Goal: Task Accomplishment & Management: Manage account settings

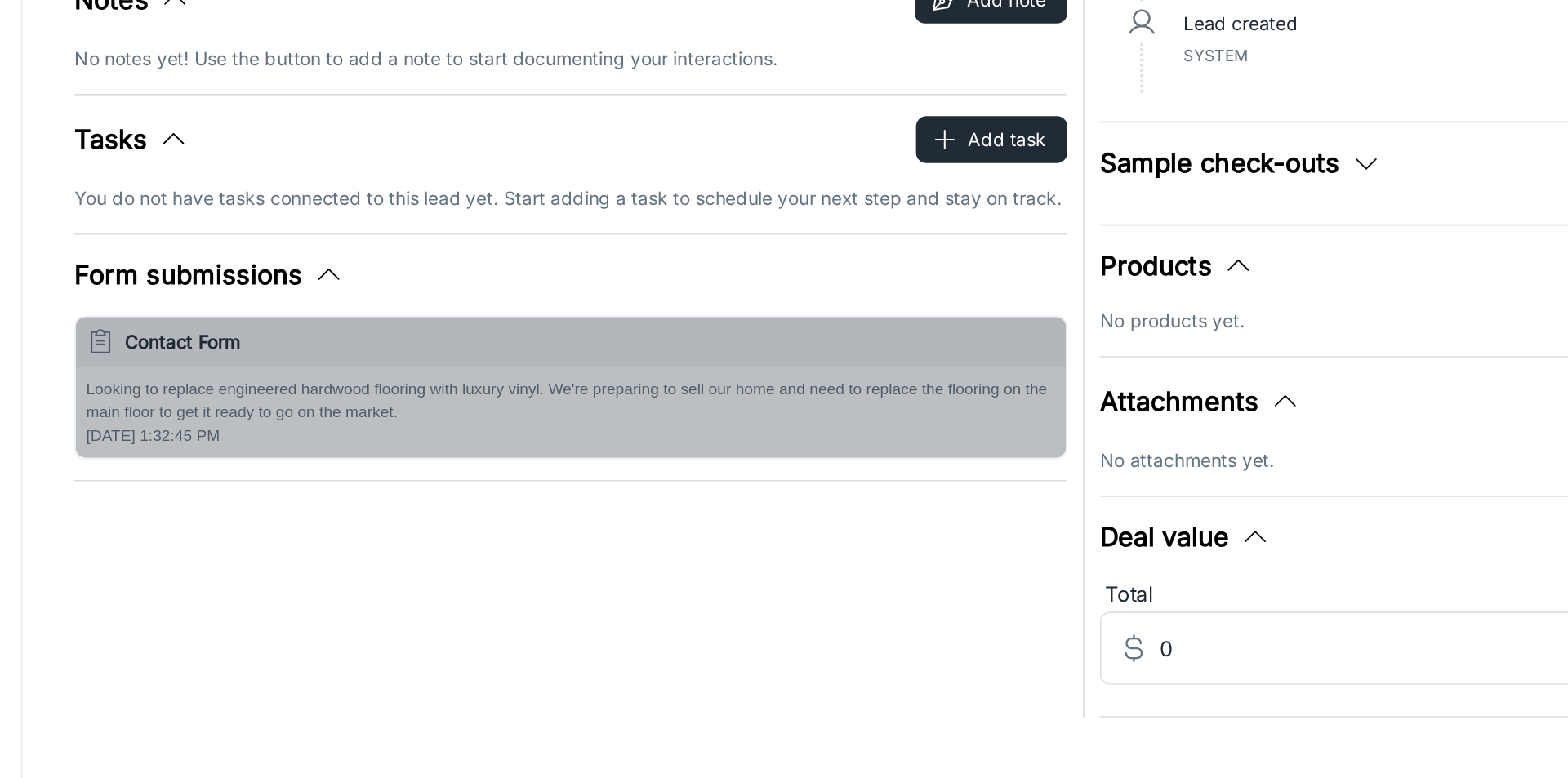
drag, startPoint x: 270, startPoint y: 494, endPoint x: 513, endPoint y: 510, distance: 243.5
click at [513, 510] on p "Looking to replace engineered hardwood flooring with luxury vinyl. We're prepar…" at bounding box center [572, 506] width 607 height 30
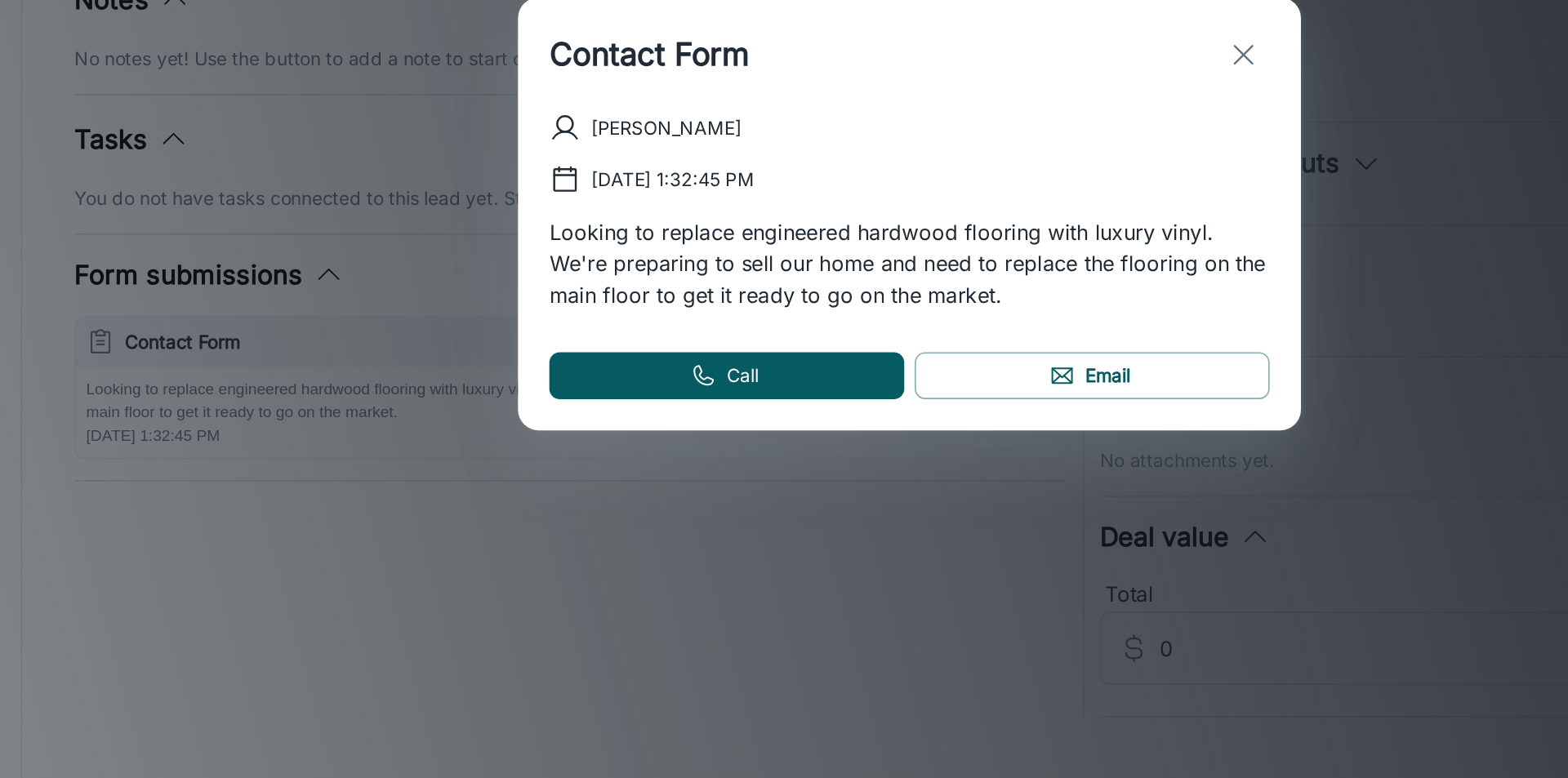
click at [302, 570] on div "Contact Form [PERSON_NAME] [DATE] 1:32:45 PM Looking to replace engineered hard…" at bounding box center [784, 389] width 1568 height 778
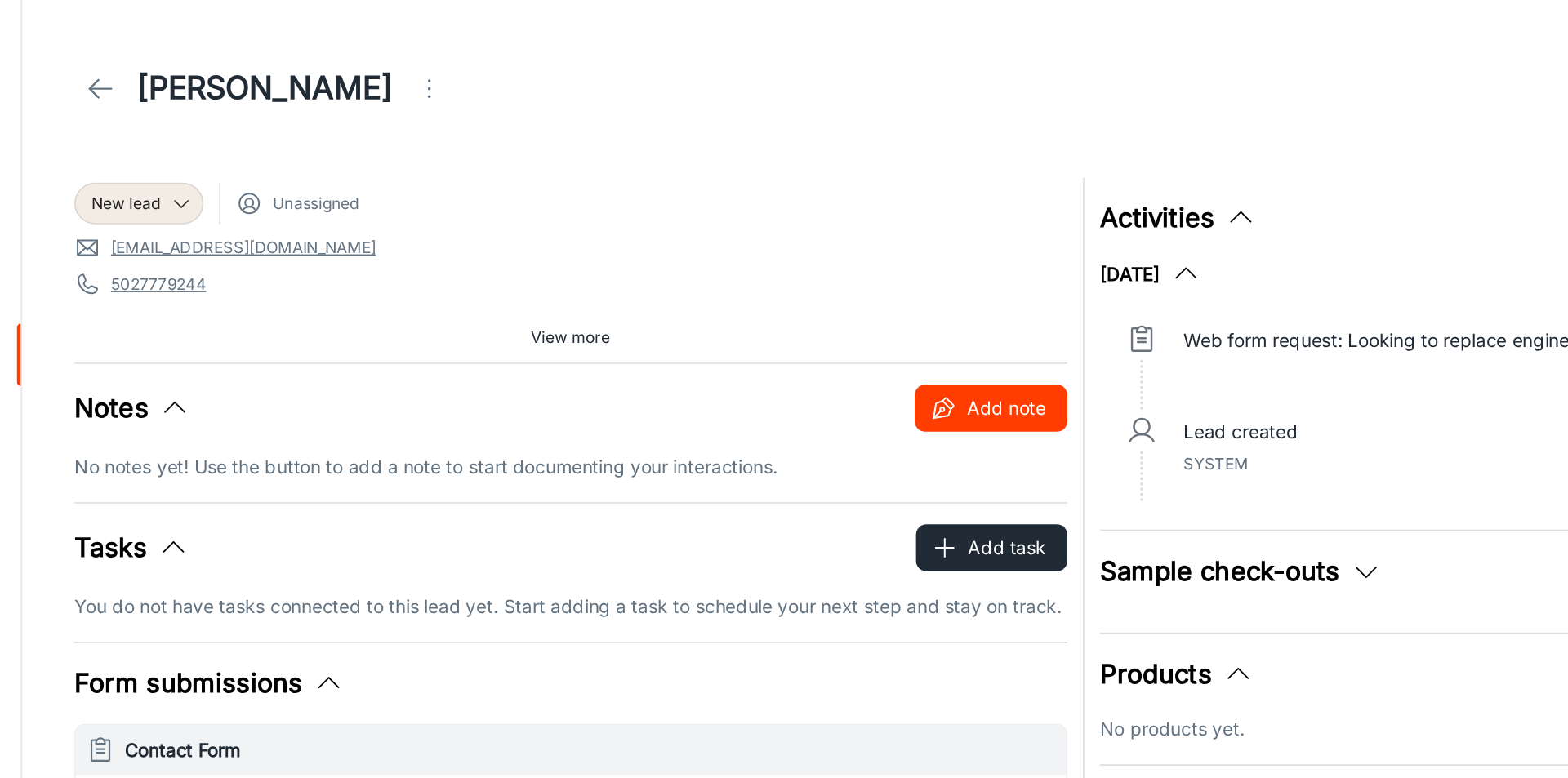
click at [841, 250] on button "Add note" at bounding box center [835, 256] width 96 height 30
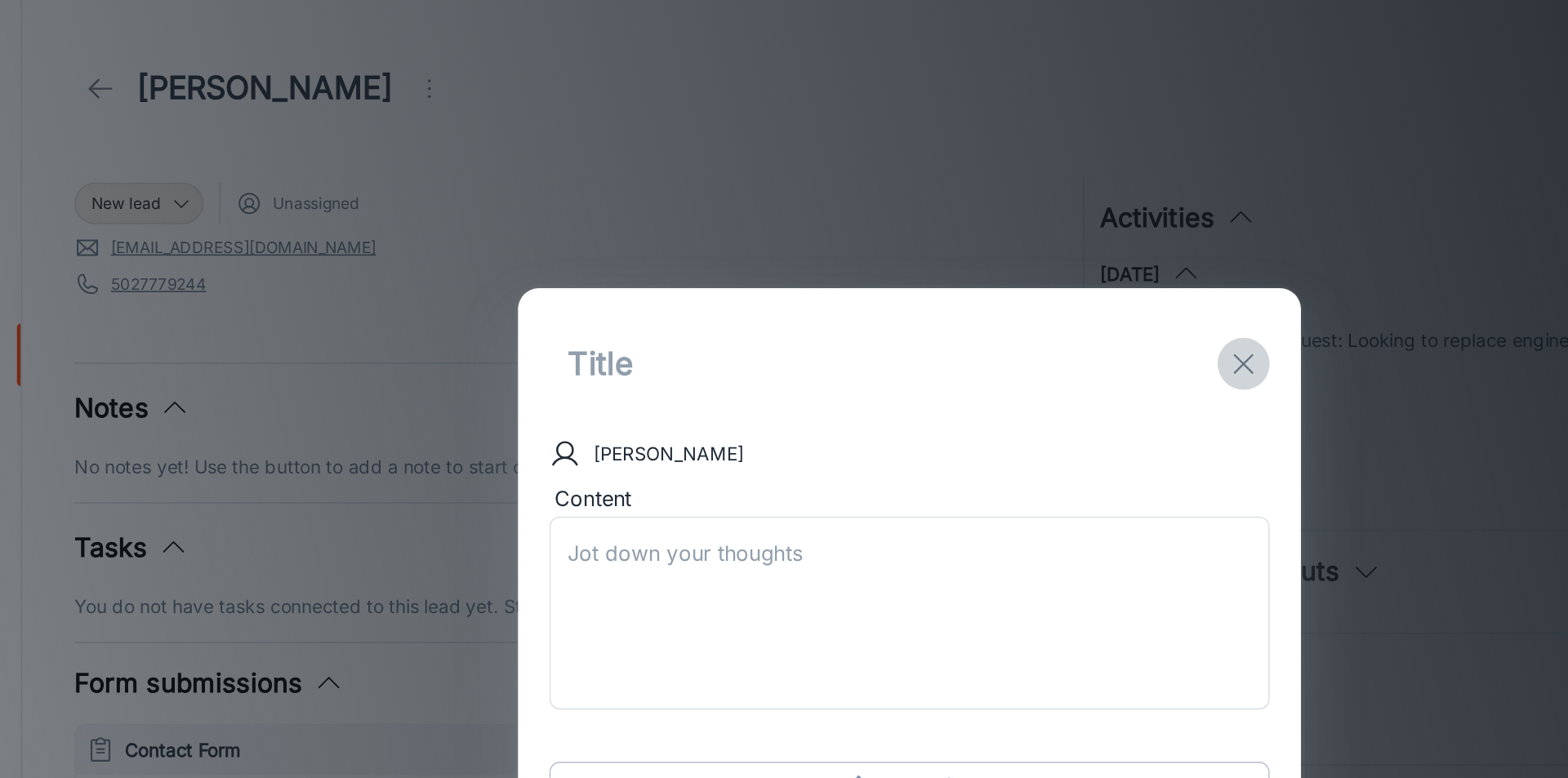
click at [989, 223] on line "exit" at bounding box center [993, 228] width 11 height 11
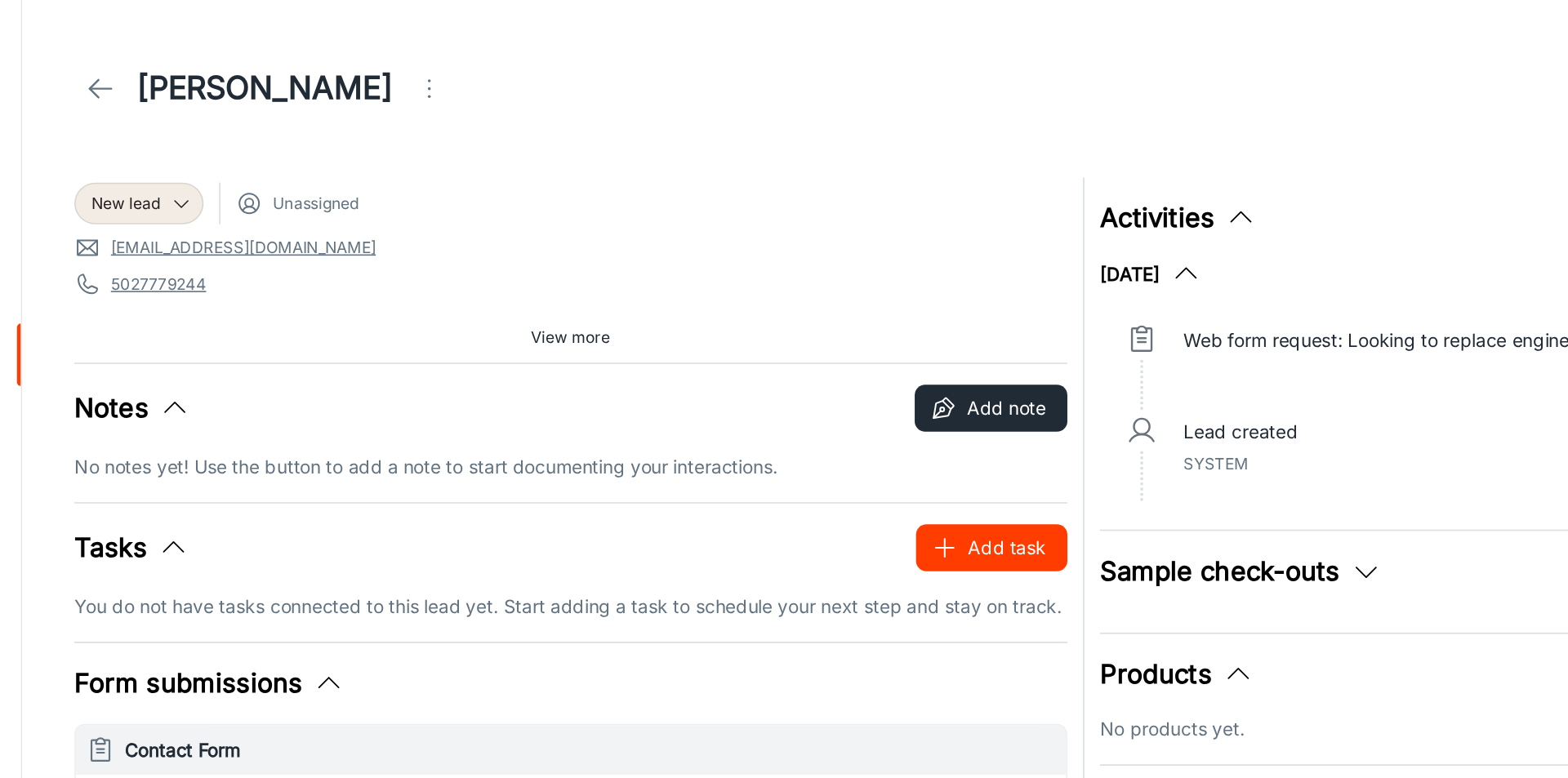
click at [824, 338] on button "Add task" at bounding box center [836, 343] width 95 height 30
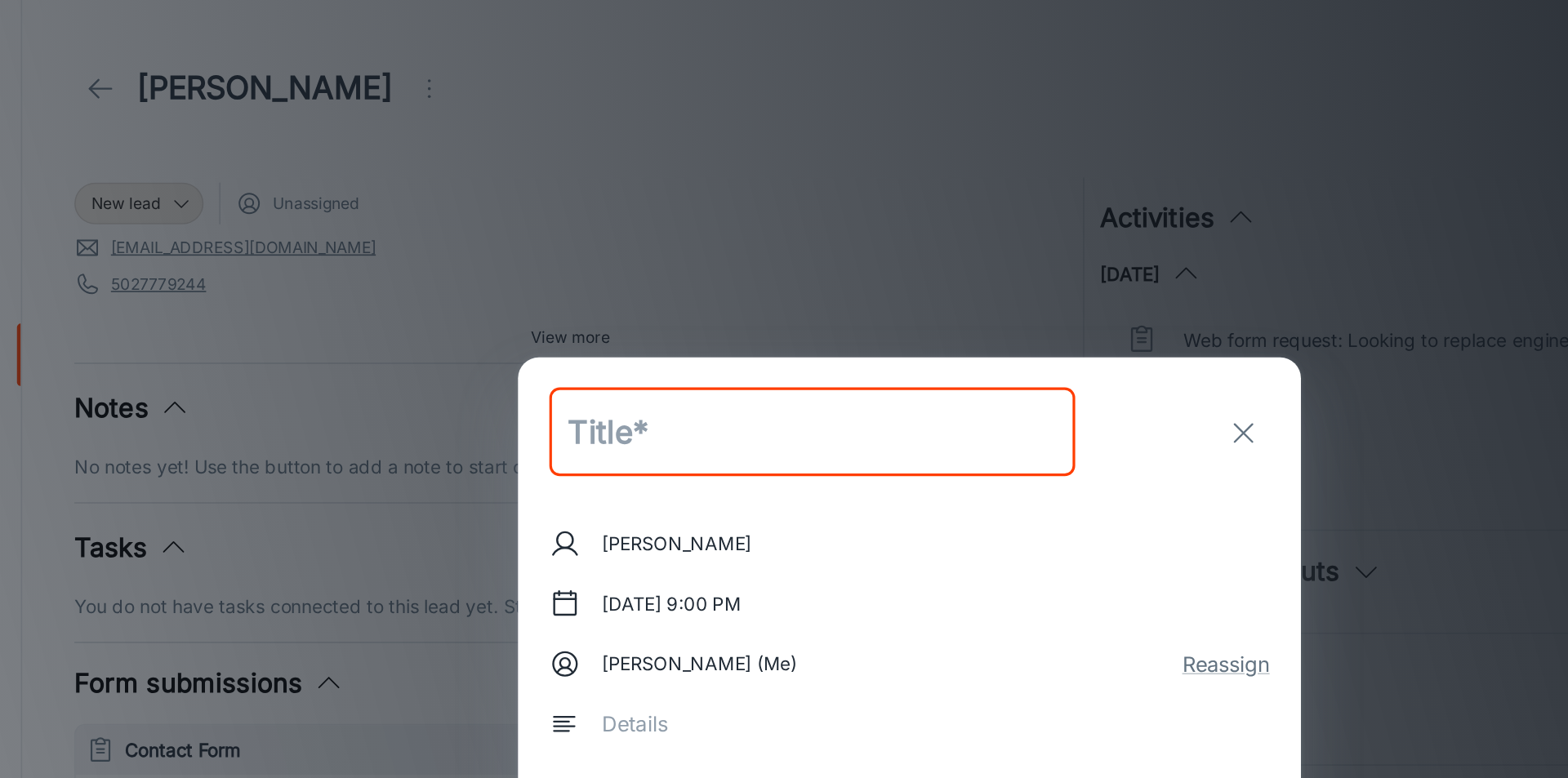
click at [574, 376] on rect at bounding box center [569, 378] width 14 height 14
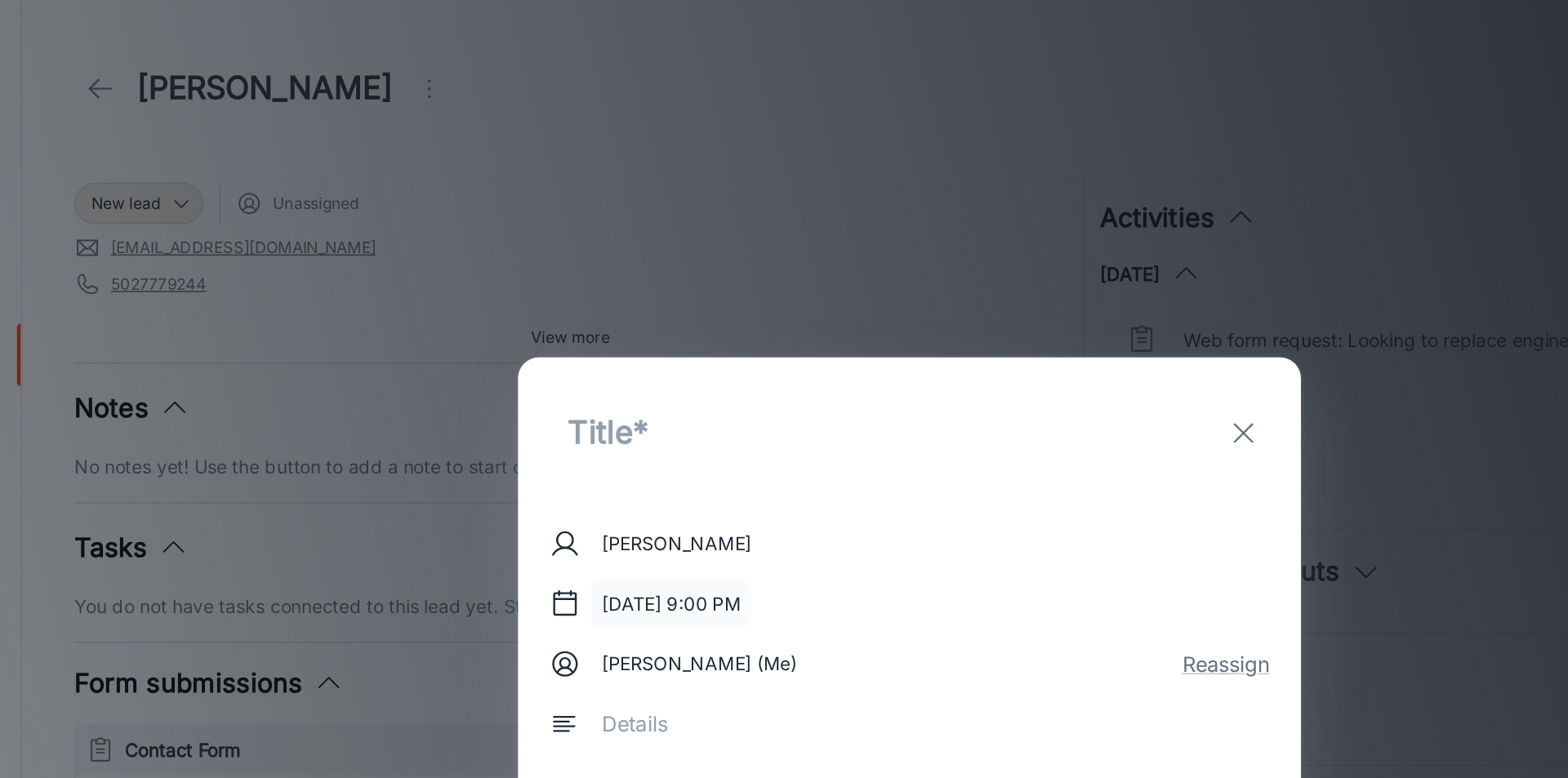
click at [622, 370] on button "[DATE] 9:00 PM" at bounding box center [635, 379] width 101 height 30
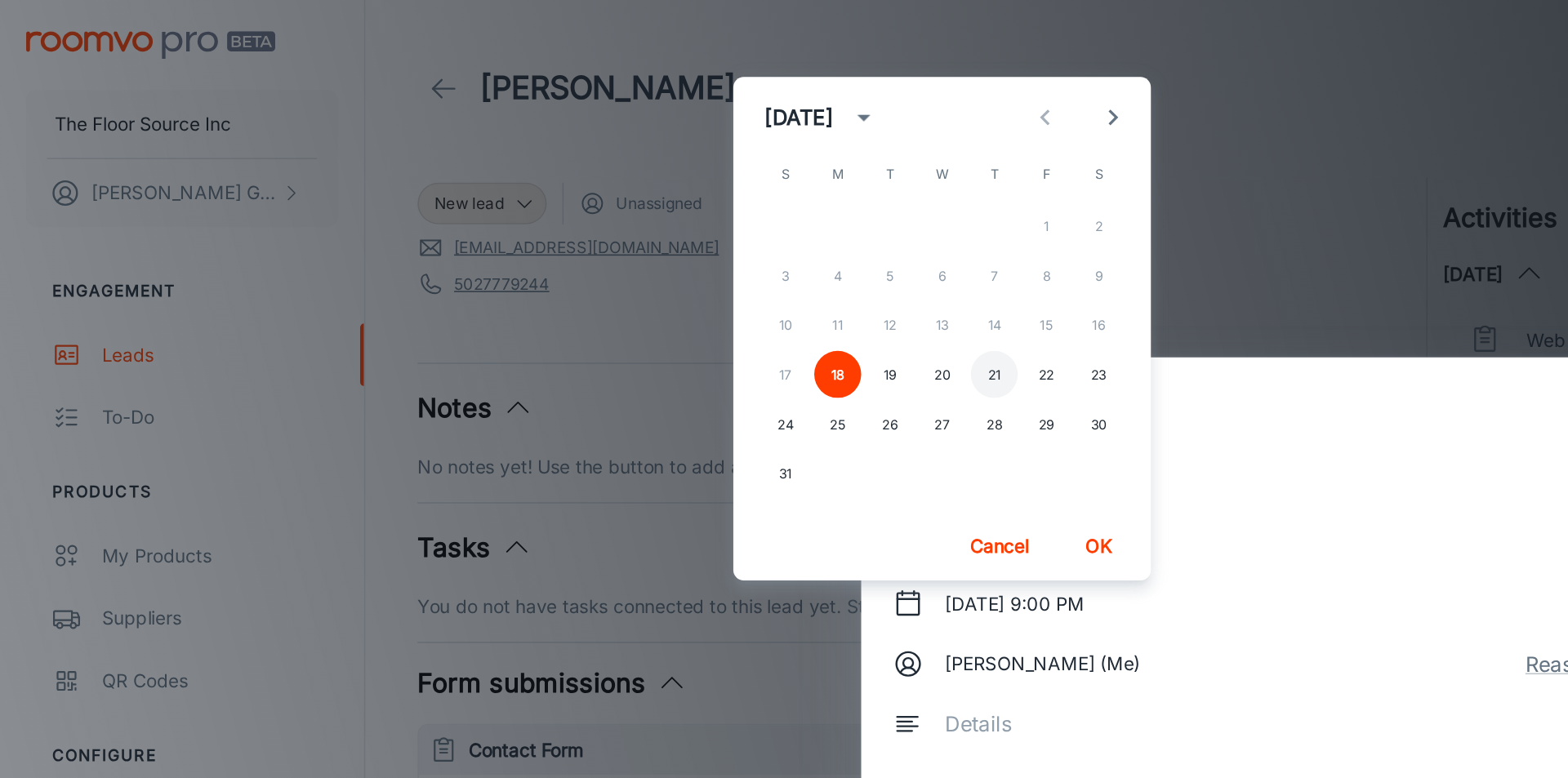
click at [624, 235] on button "21" at bounding box center [623, 235] width 30 height 30
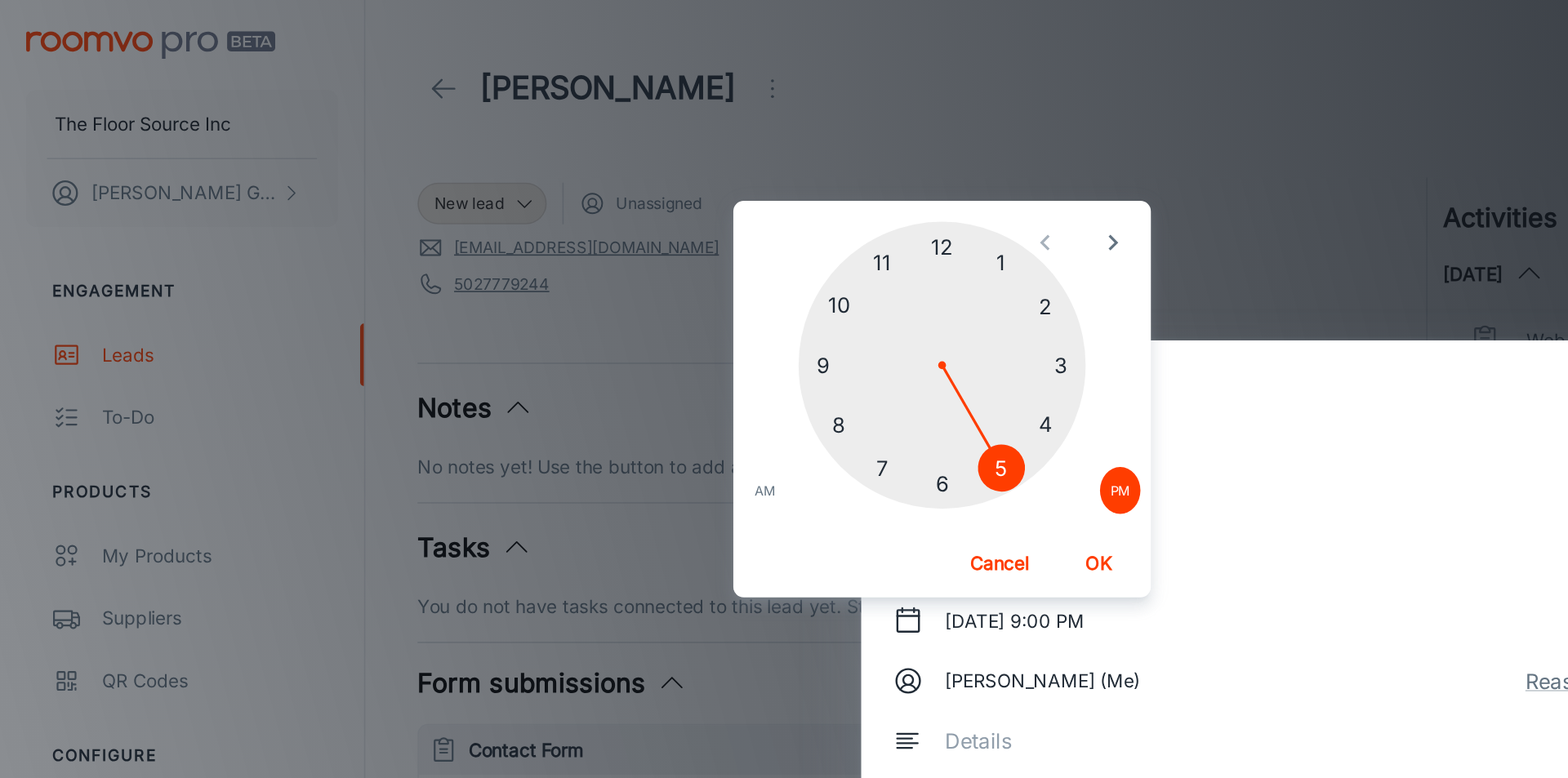
drag, startPoint x: 516, startPoint y: 203, endPoint x: 621, endPoint y: 288, distance: 135.1
click at [621, 288] on div at bounding box center [589, 228] width 180 height 180
drag, startPoint x: 589, startPoint y: 154, endPoint x: 564, endPoint y: 331, distance: 178.8
click at [541, 340] on div "05 10 15 20 25 30 35 40 45 50 55 00 AM PM Cancel OK" at bounding box center [589, 249] width 261 height 248
drag, startPoint x: 644, startPoint y: 285, endPoint x: 584, endPoint y: 143, distance: 154.2
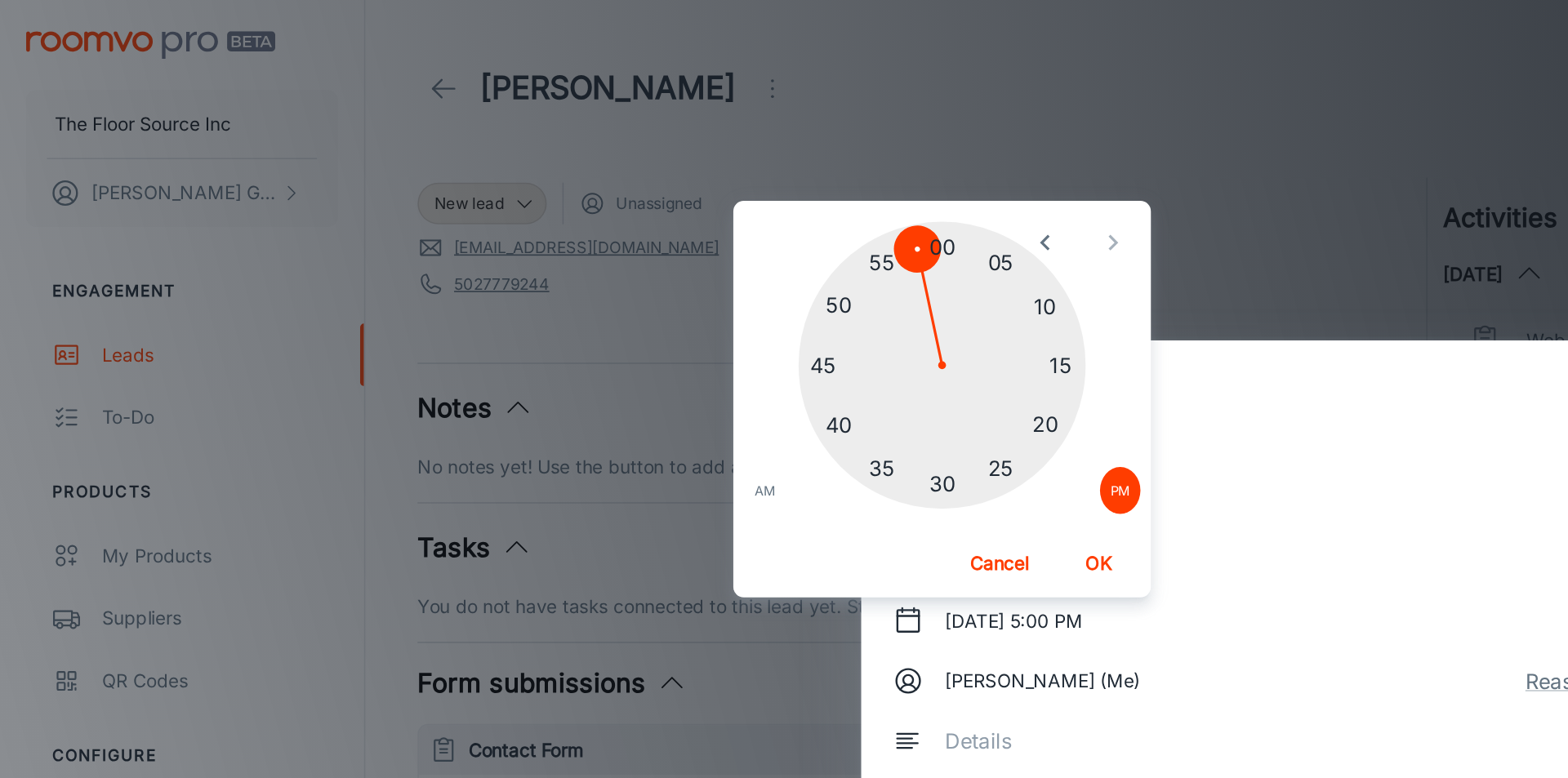
click at [573, 142] on div at bounding box center [589, 228] width 180 height 180
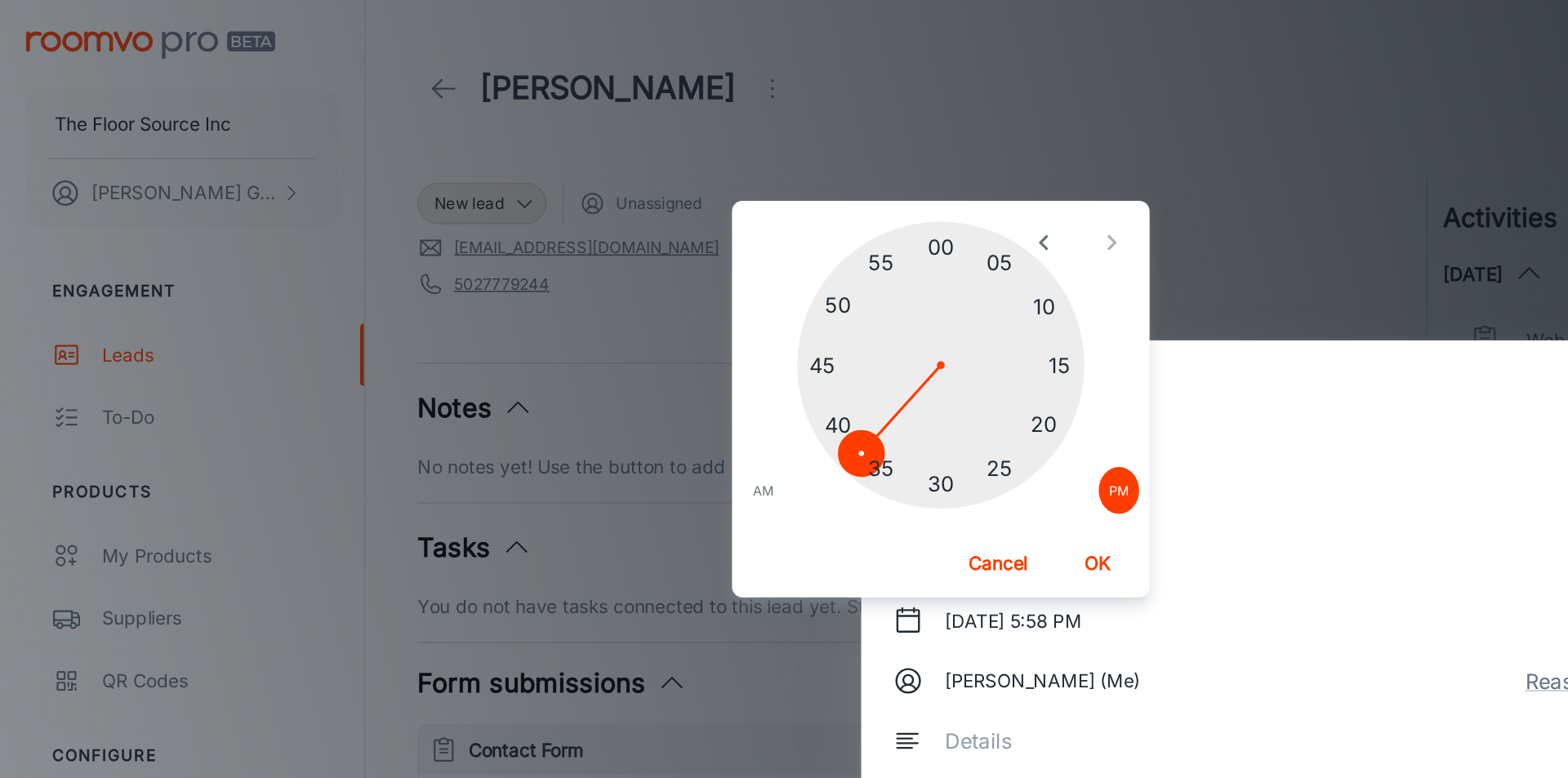
drag, startPoint x: 576, startPoint y: 146, endPoint x: 534, endPoint y: 283, distance: 143.3
click at [549, 303] on div at bounding box center [588, 228] width 180 height 180
drag, startPoint x: 547, startPoint y: 290, endPoint x: 567, endPoint y: 297, distance: 21.2
click at [566, 297] on div at bounding box center [588, 228] width 180 height 180
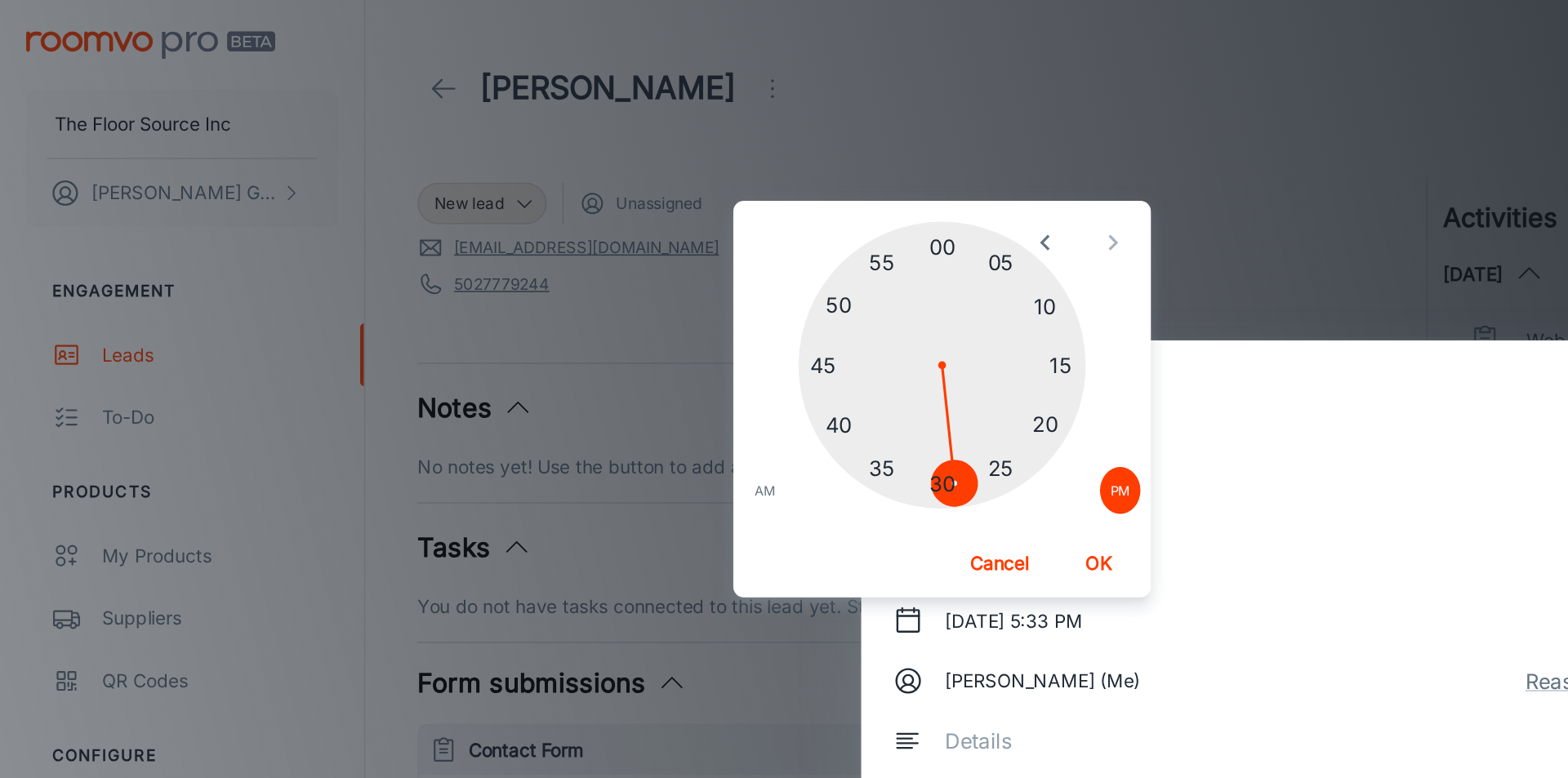
click at [596, 303] on div at bounding box center [589, 228] width 180 height 180
click at [589, 305] on div at bounding box center [589, 228] width 180 height 180
click at [680, 348] on button "OK" at bounding box center [688, 353] width 52 height 30
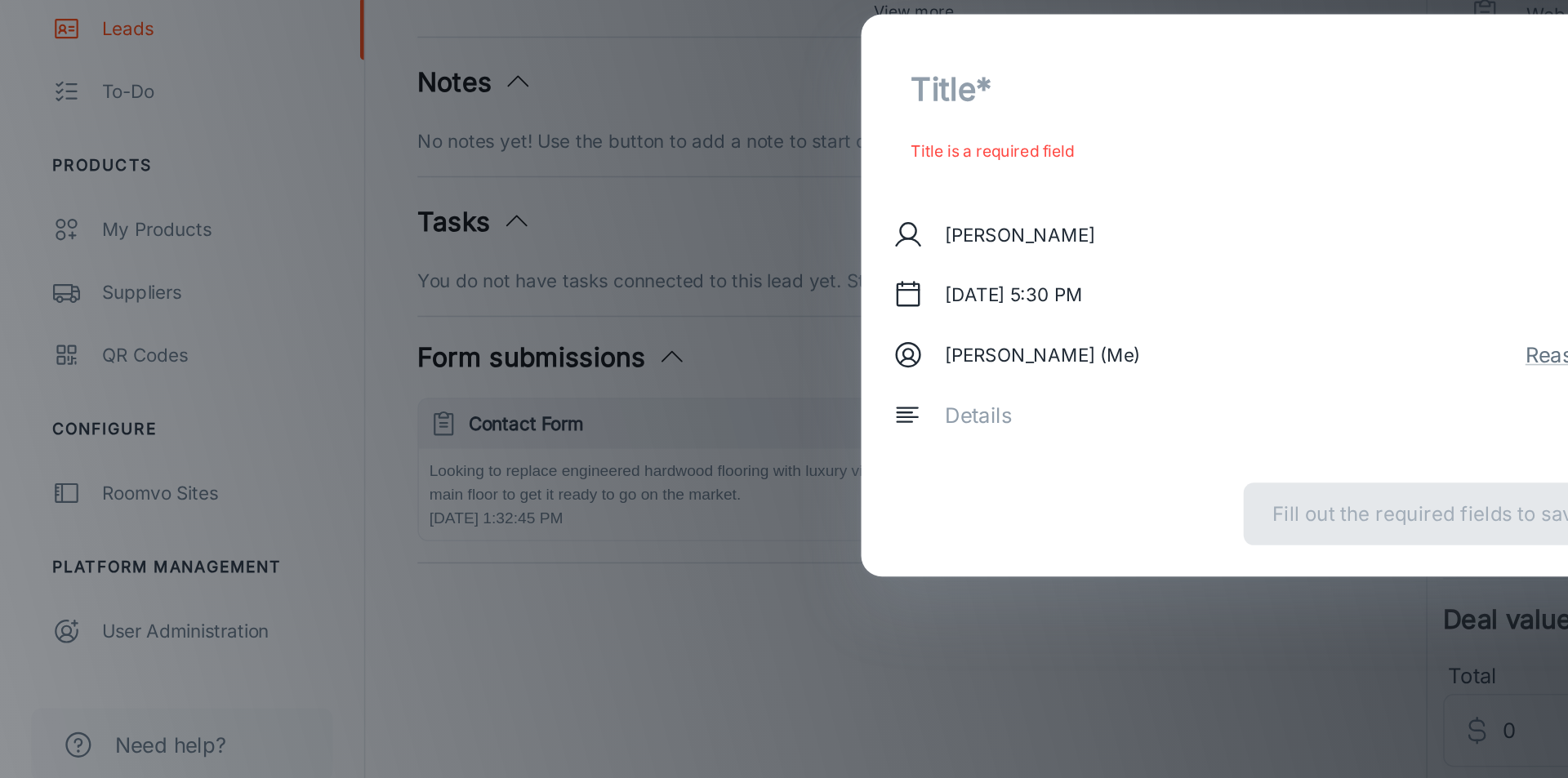
click at [625, 477] on div "x ​" at bounding box center [795, 463] width 430 height 46
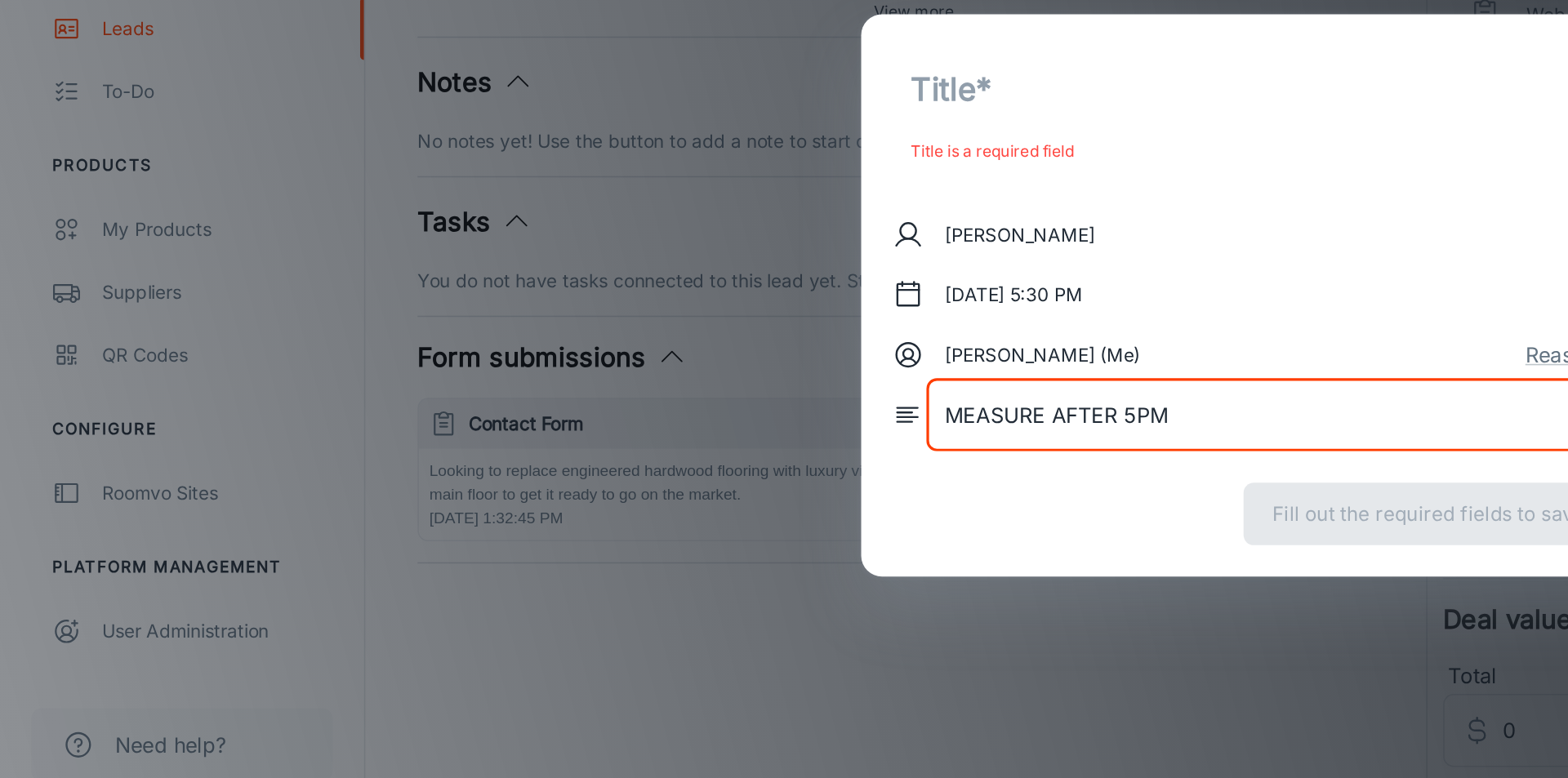
type textarea "MEASURE AFTER 5PM"
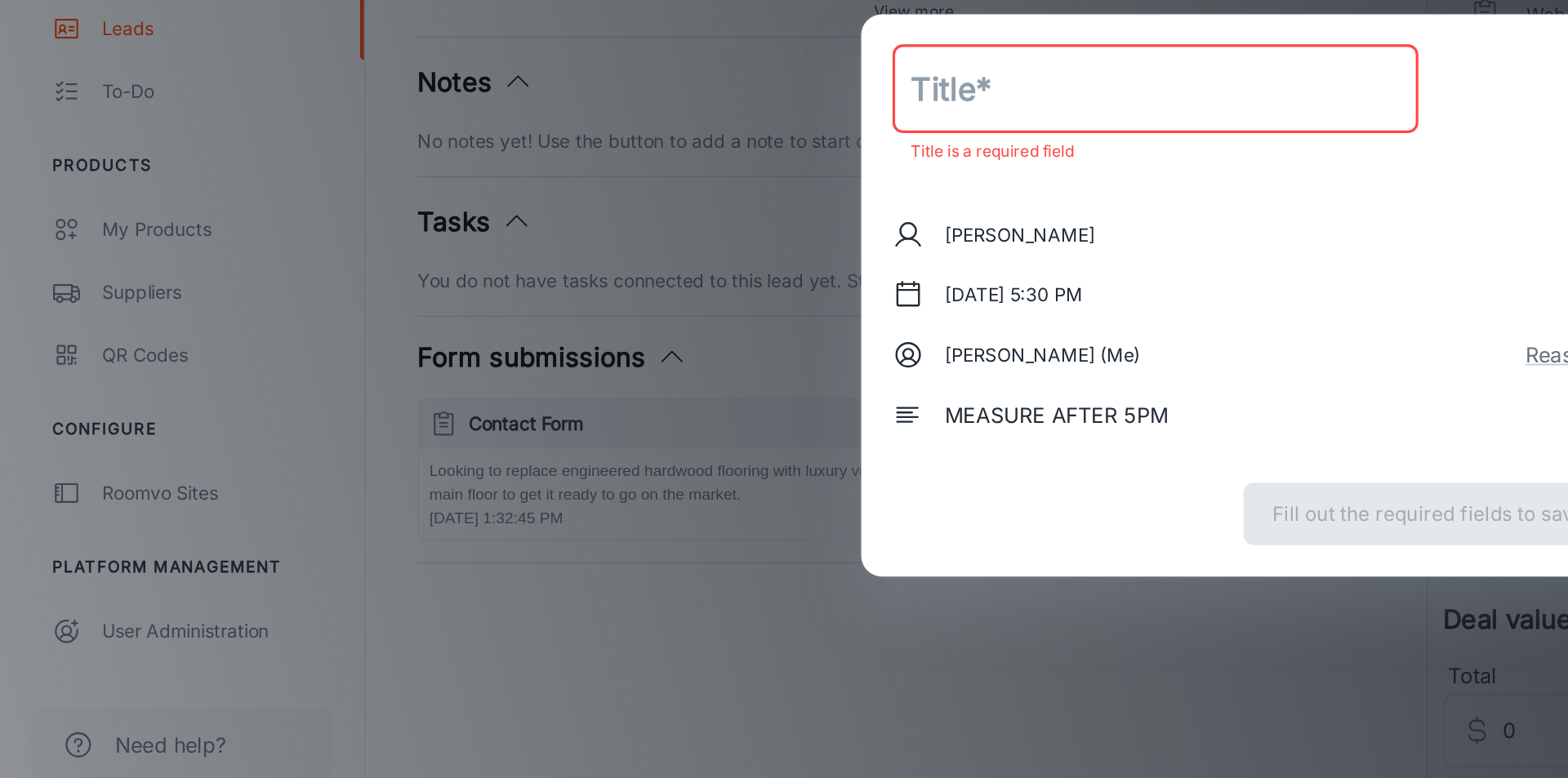
click at [614, 262] on input "text" at bounding box center [723, 261] width 329 height 56
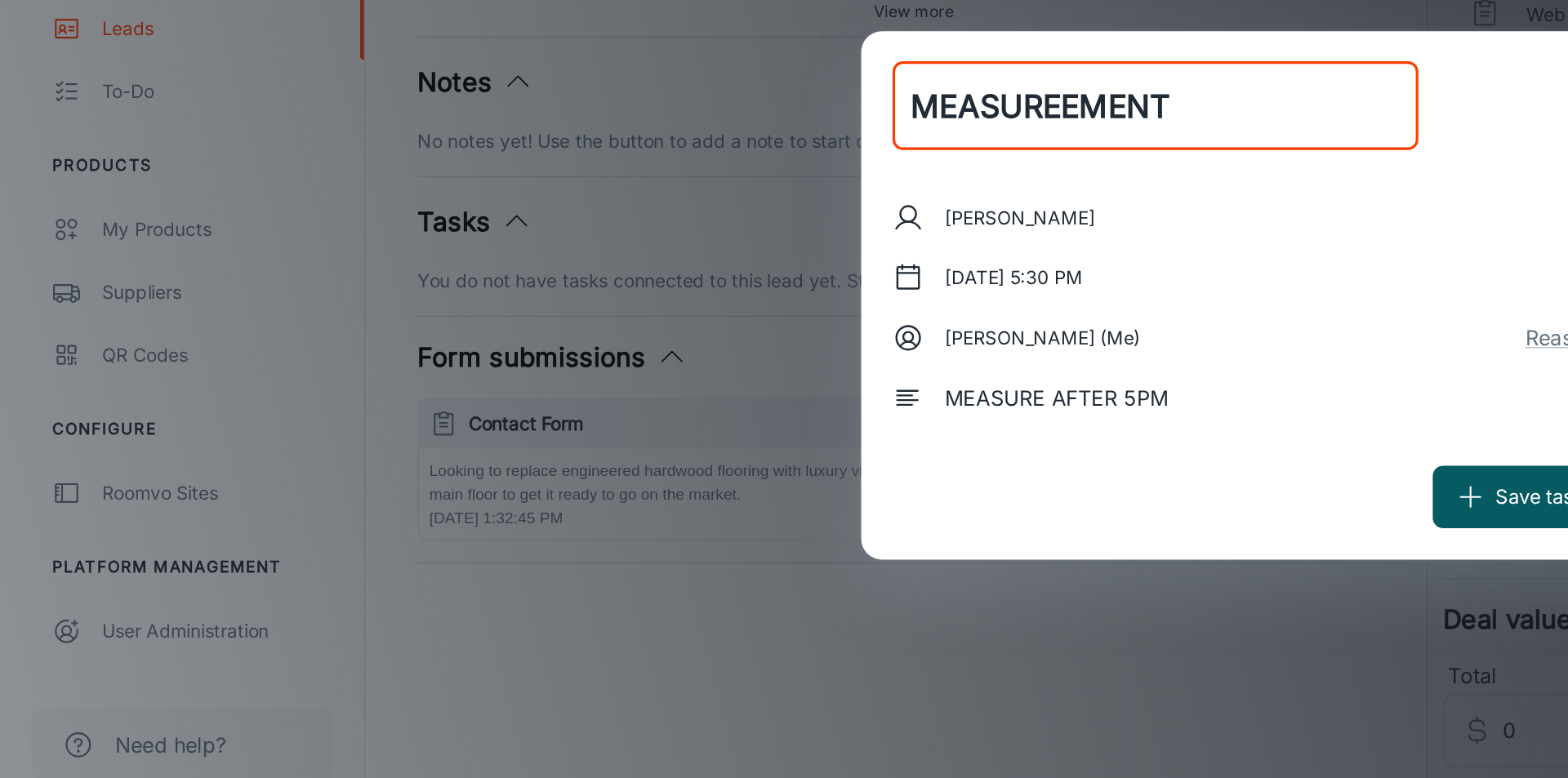
click at [664, 270] on input "MEASUREEMENT" at bounding box center [723, 272] width 329 height 56
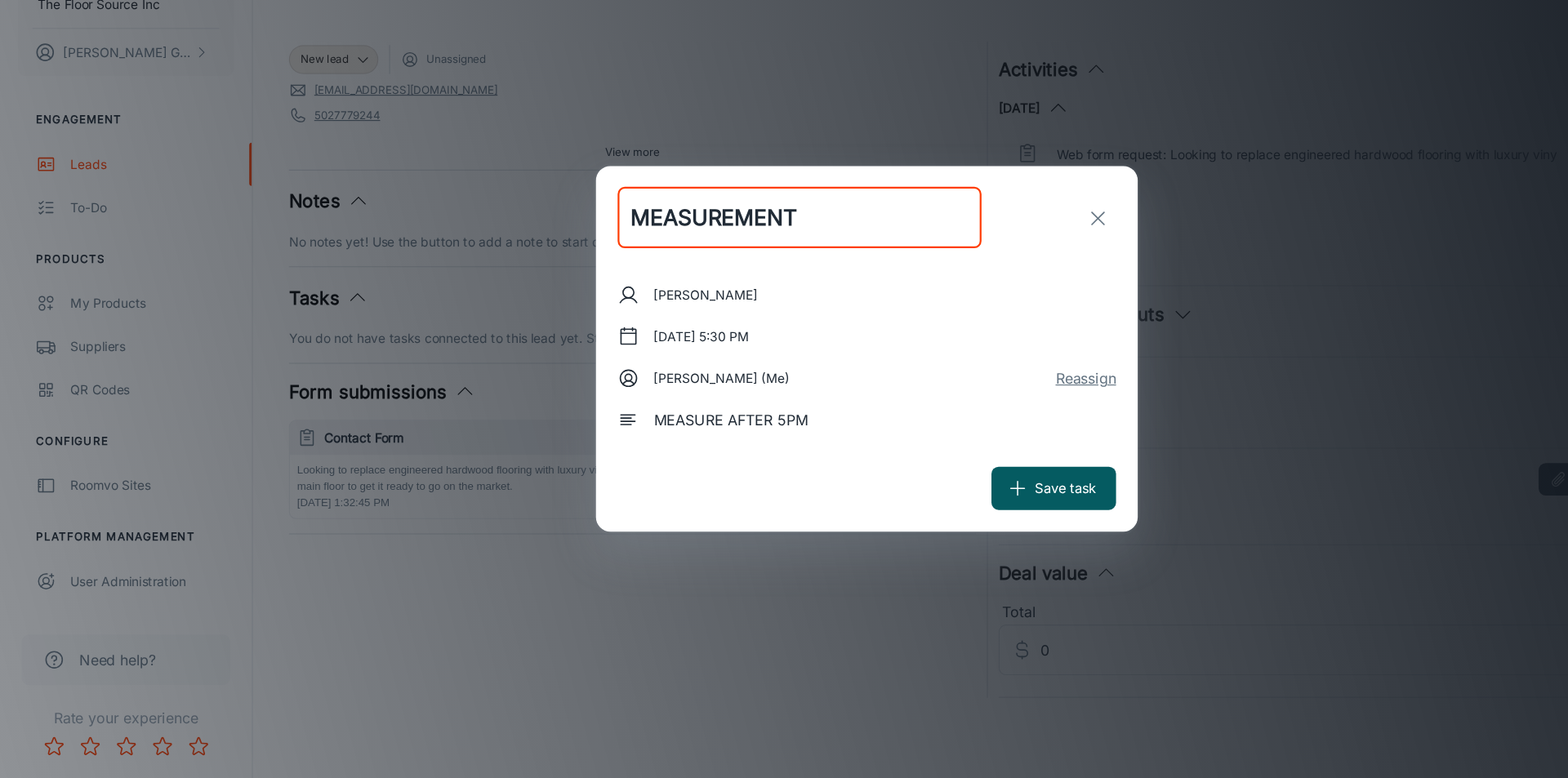
type input "MEASUREMENT"
click at [997, 419] on button "Reassign" at bounding box center [982, 415] width 55 height 20
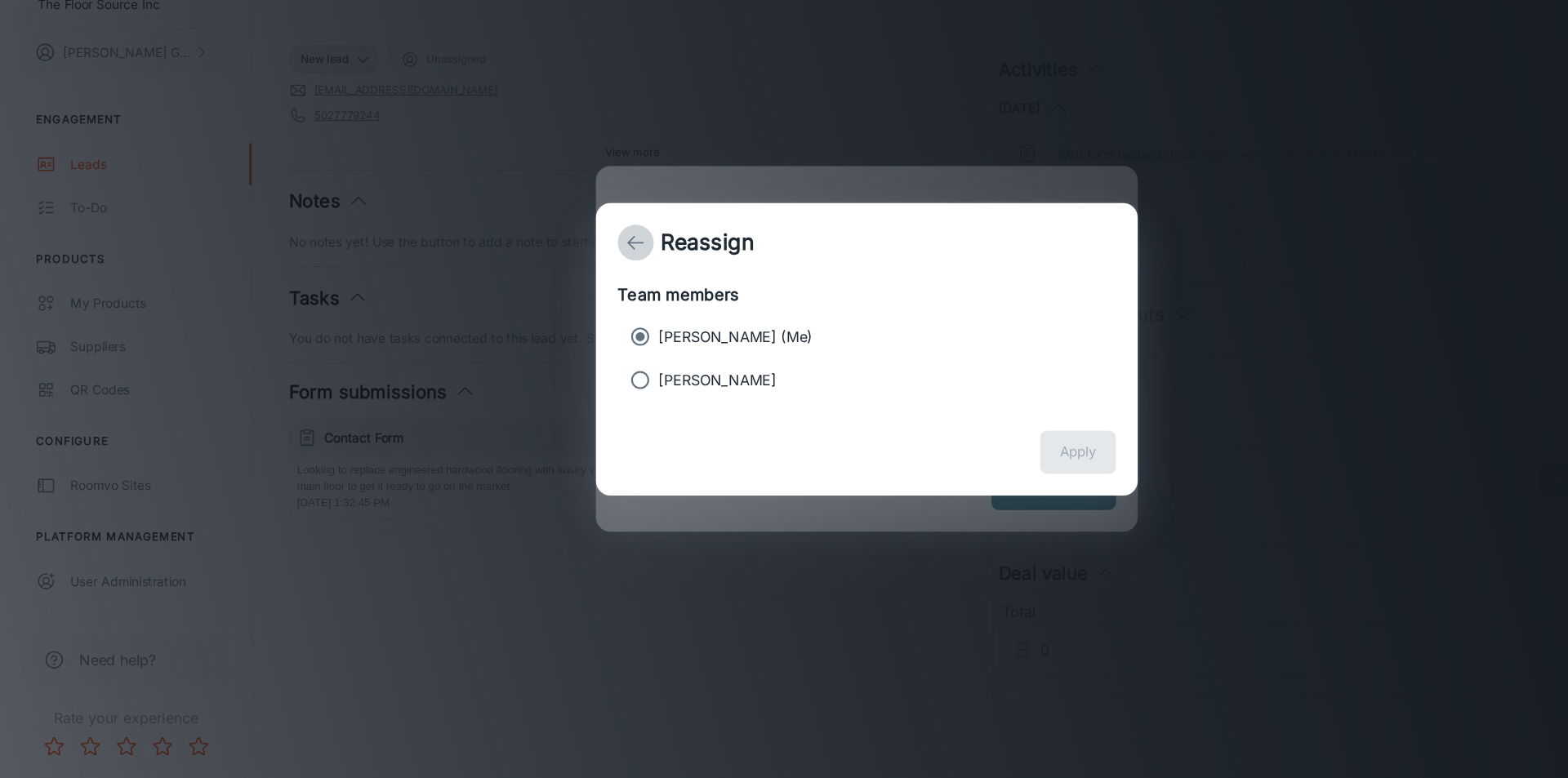
click at [572, 290] on icon "back" at bounding box center [574, 293] width 20 height 20
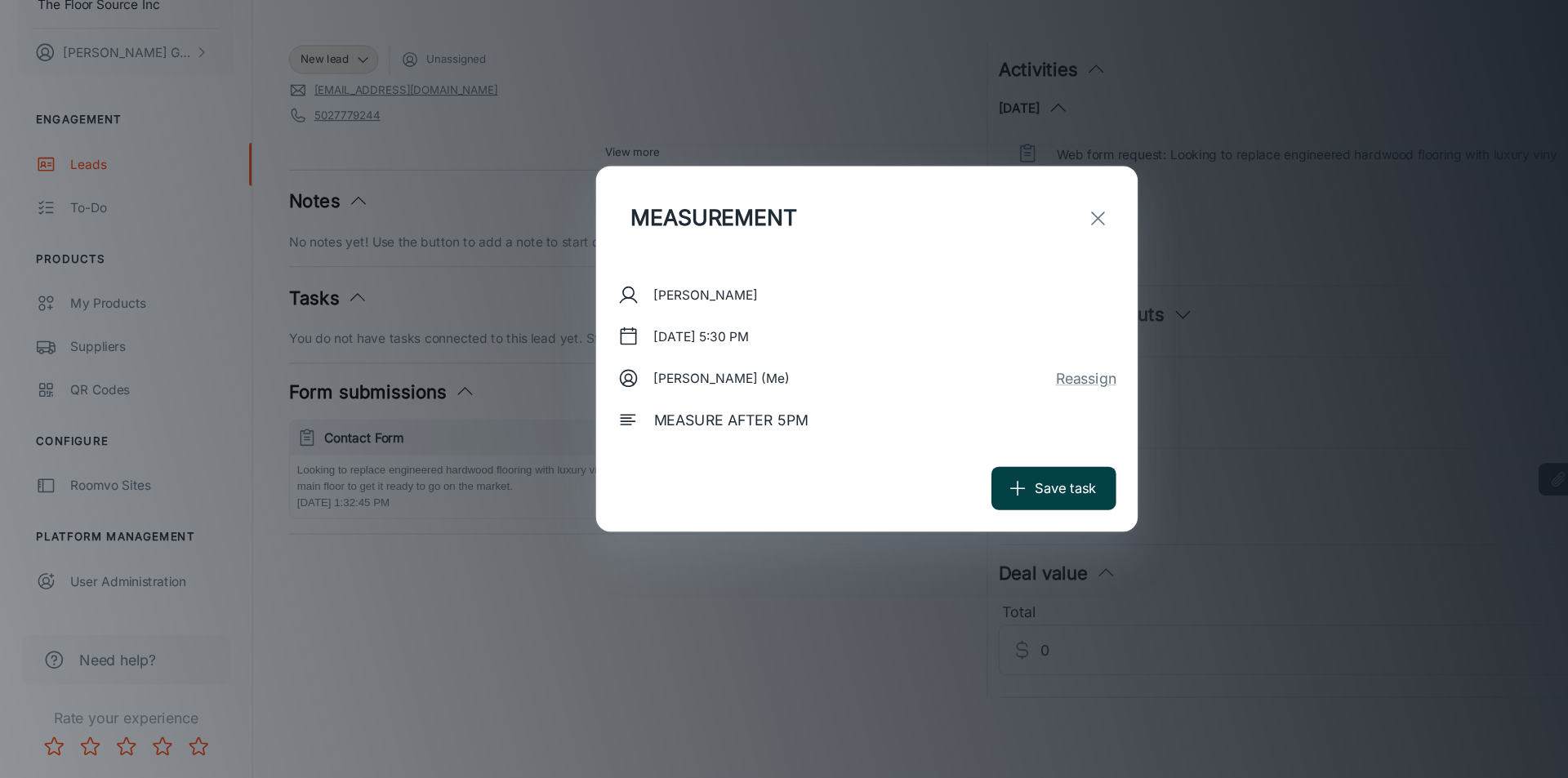
click at [938, 505] on button "Save task" at bounding box center [953, 516] width 113 height 39
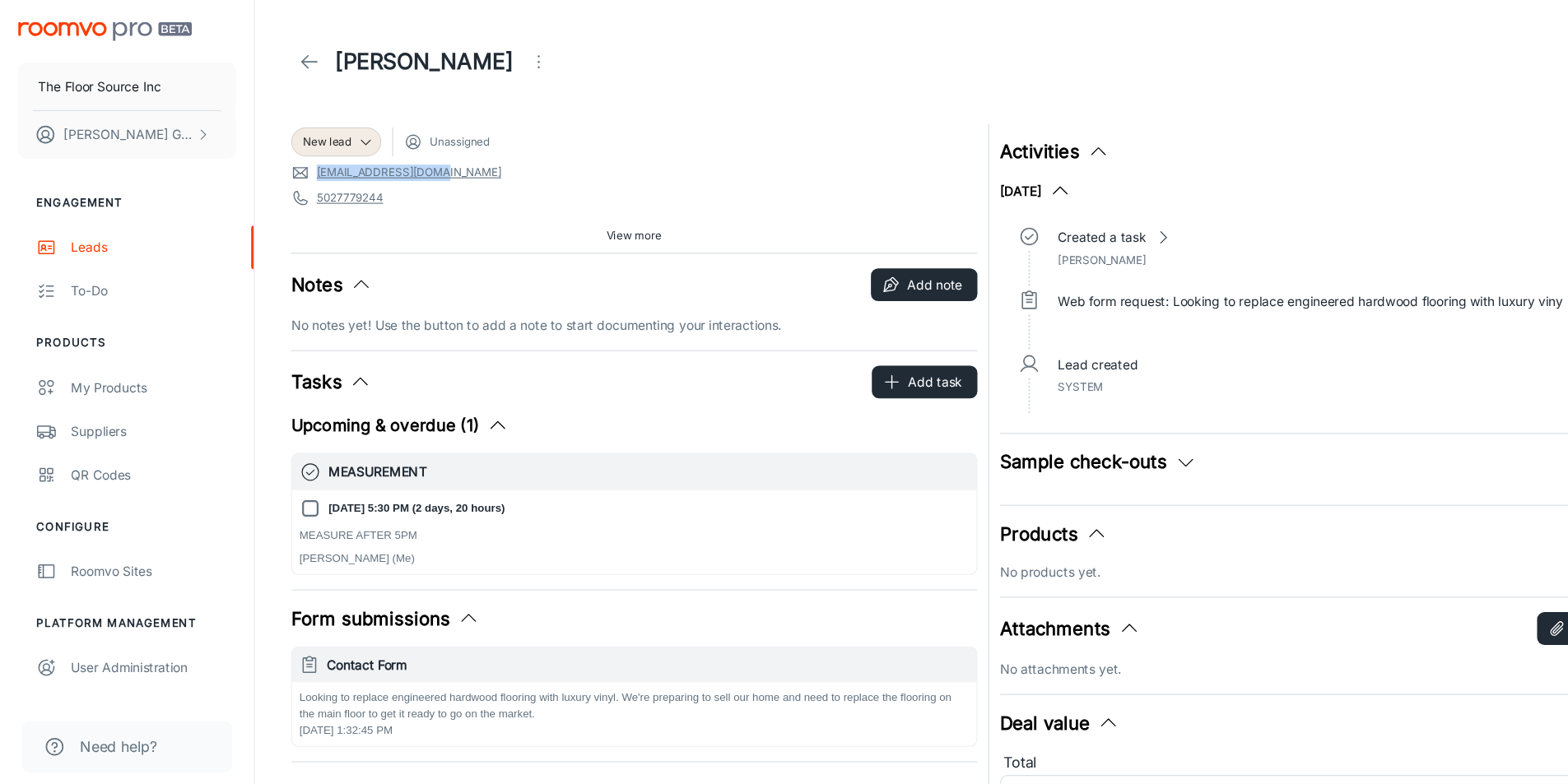
drag, startPoint x: 279, startPoint y: 151, endPoint x: 442, endPoint y: 153, distance: 163.0
click at [441, 153] on span "[EMAIL_ADDRESS][DOMAIN_NAME]" at bounding box center [574, 157] width 621 height 17
copy link "[EMAIL_ADDRESS][DOMAIN_NAME]"
drag, startPoint x: 280, startPoint y: 172, endPoint x: 439, endPoint y: 182, distance: 159.3
click at [438, 183] on span "5027779244" at bounding box center [574, 180] width 621 height 17
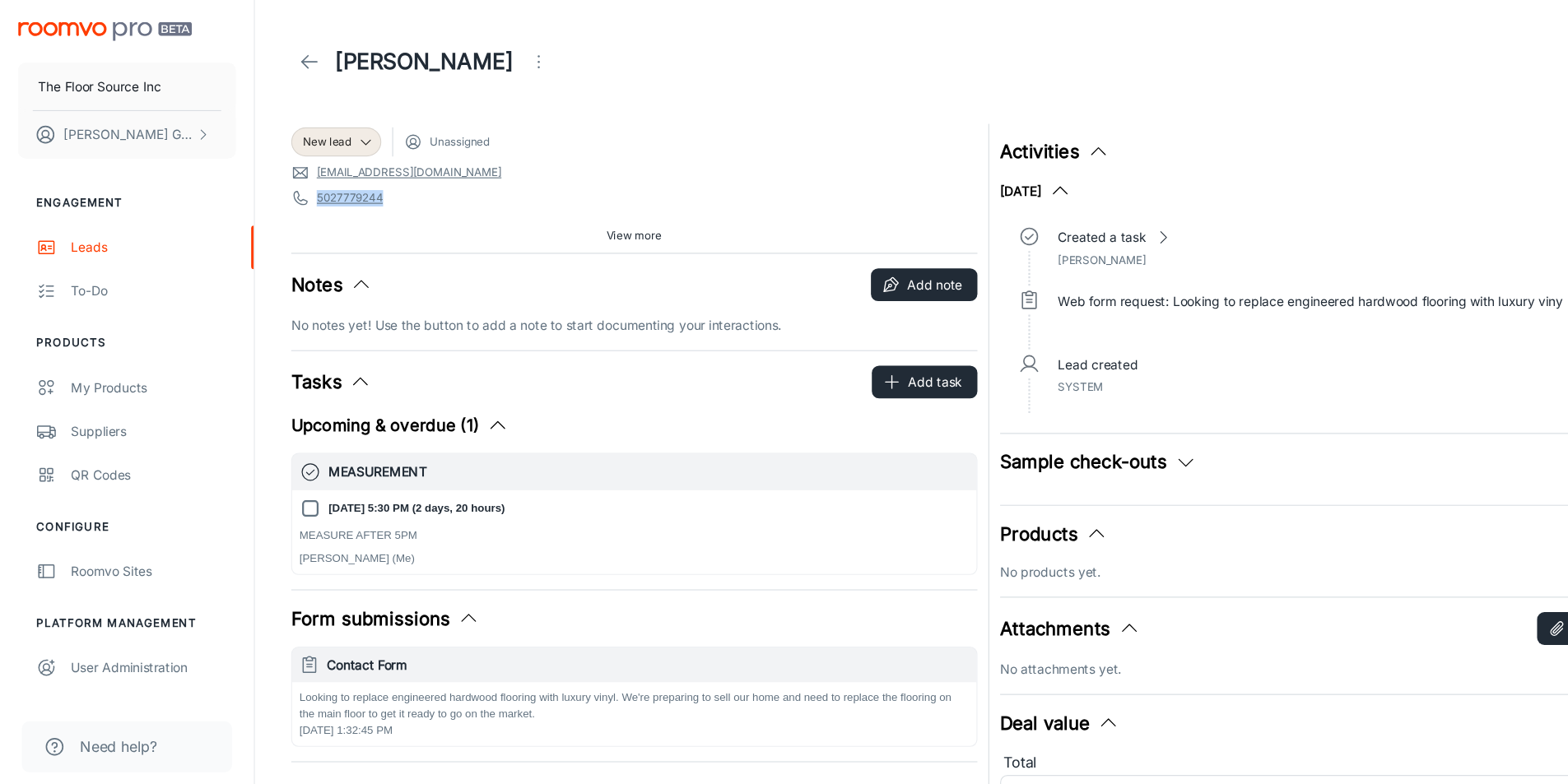
copy link "5027779244"
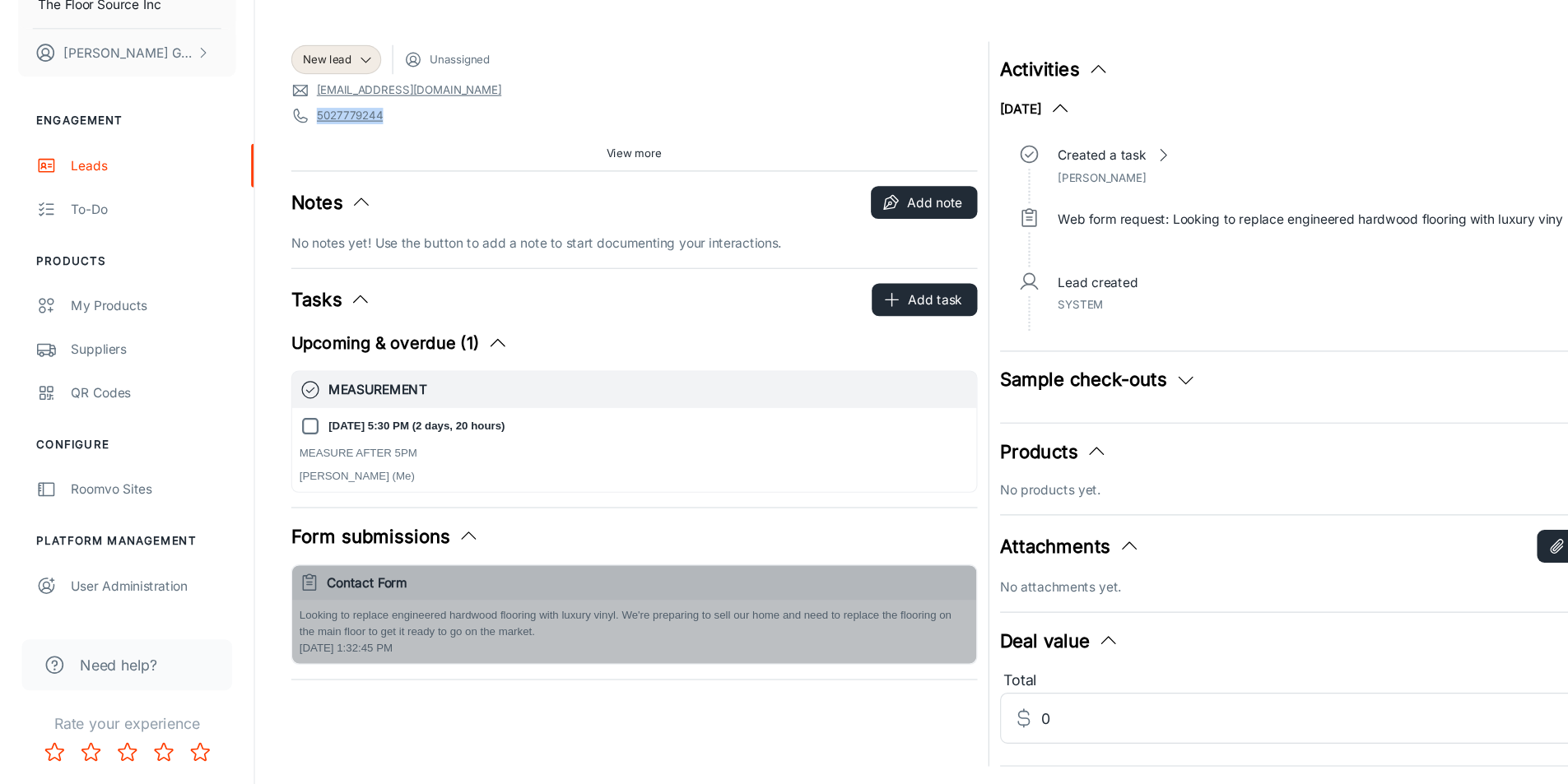
click at [407, 603] on h6 "Contact Form" at bounding box center [586, 601] width 581 height 18
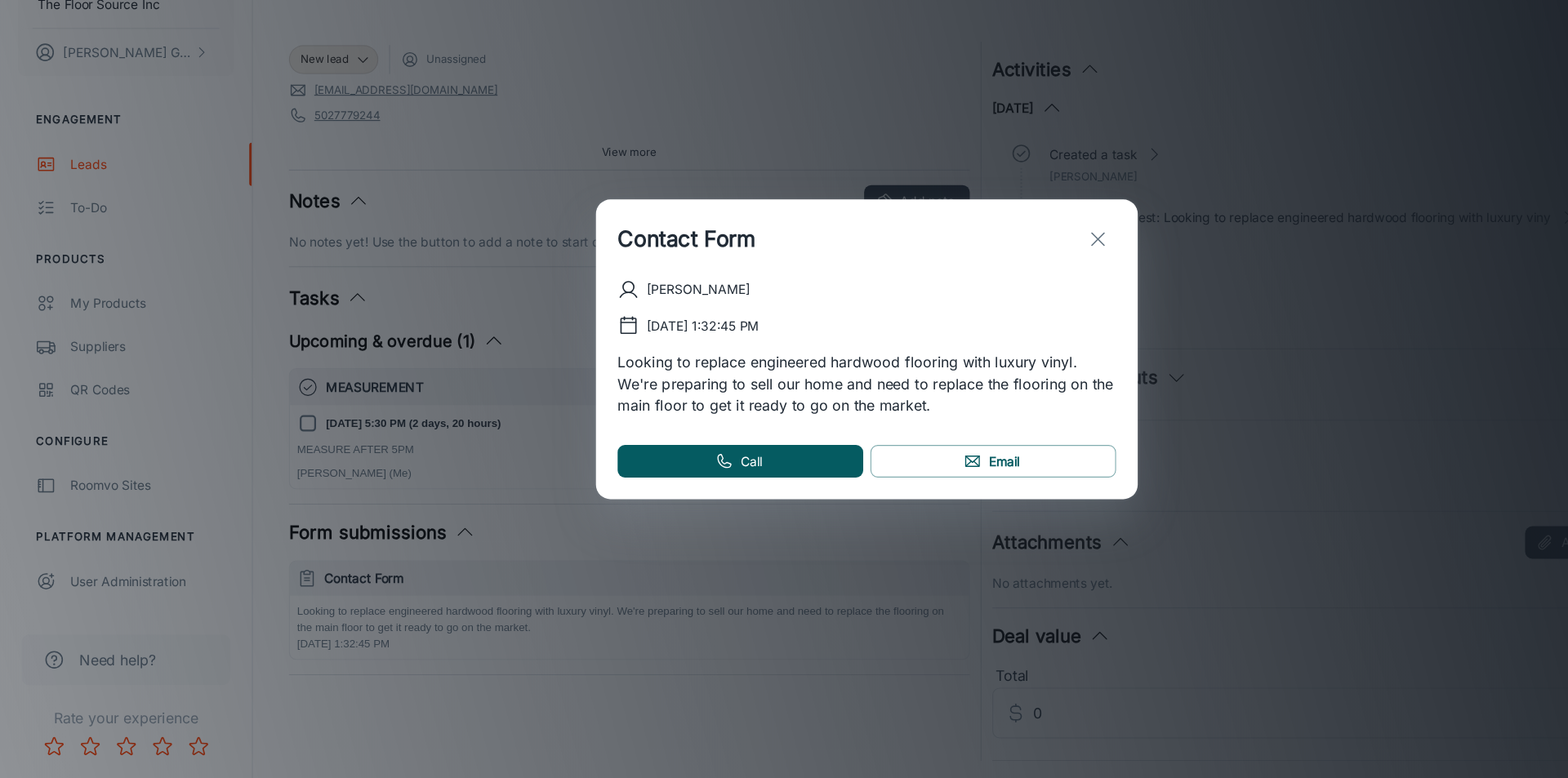
click at [364, 607] on div "Contact Form [PERSON_NAME] [DATE] 1:32:45 PM Looking to replace engineered hard…" at bounding box center [784, 389] width 1568 height 778
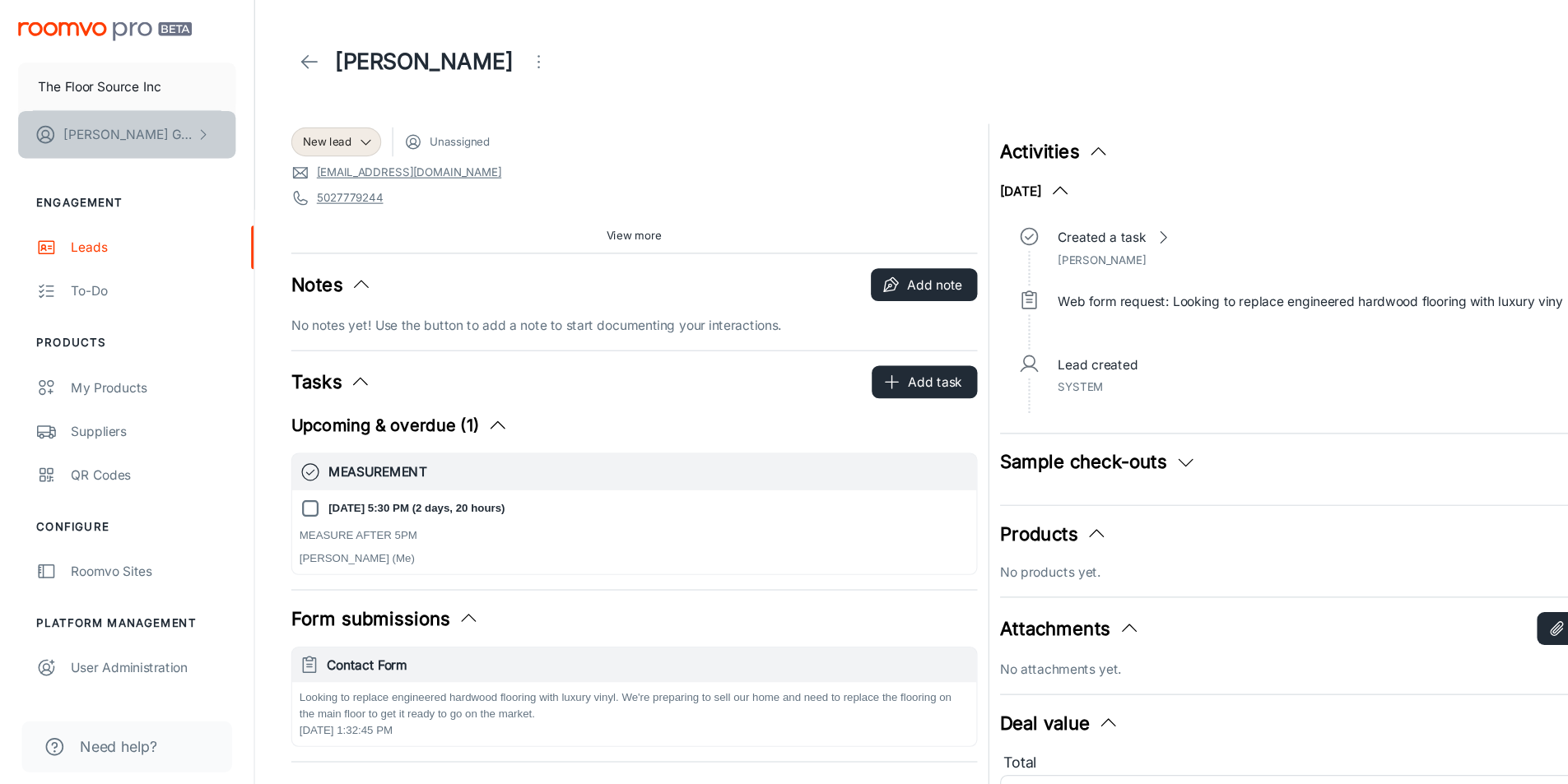
click at [196, 117] on button "[PERSON_NAME]" at bounding box center [115, 122] width 197 height 43
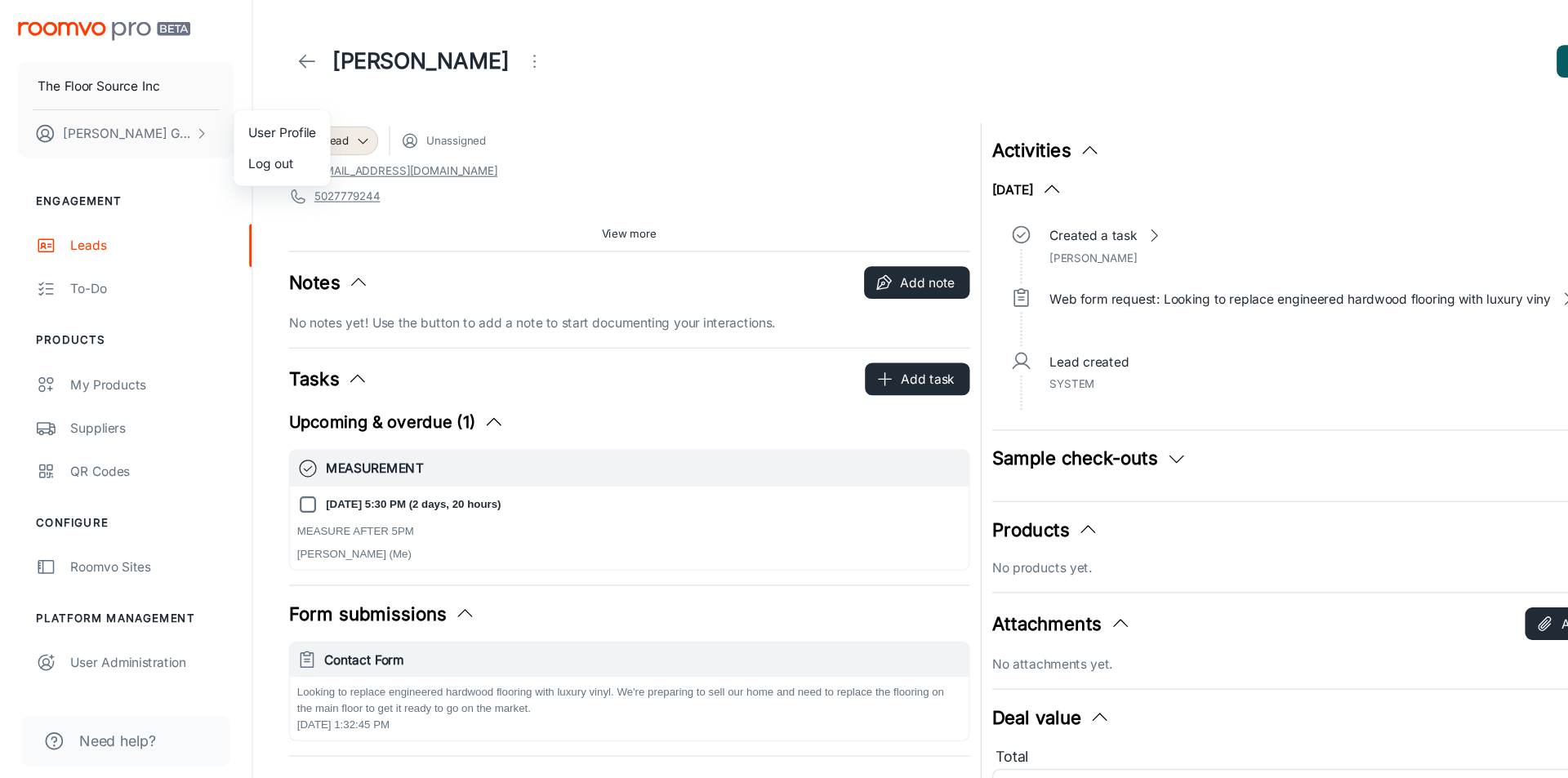
click at [260, 119] on li "User Profile" at bounding box center [255, 120] width 87 height 28
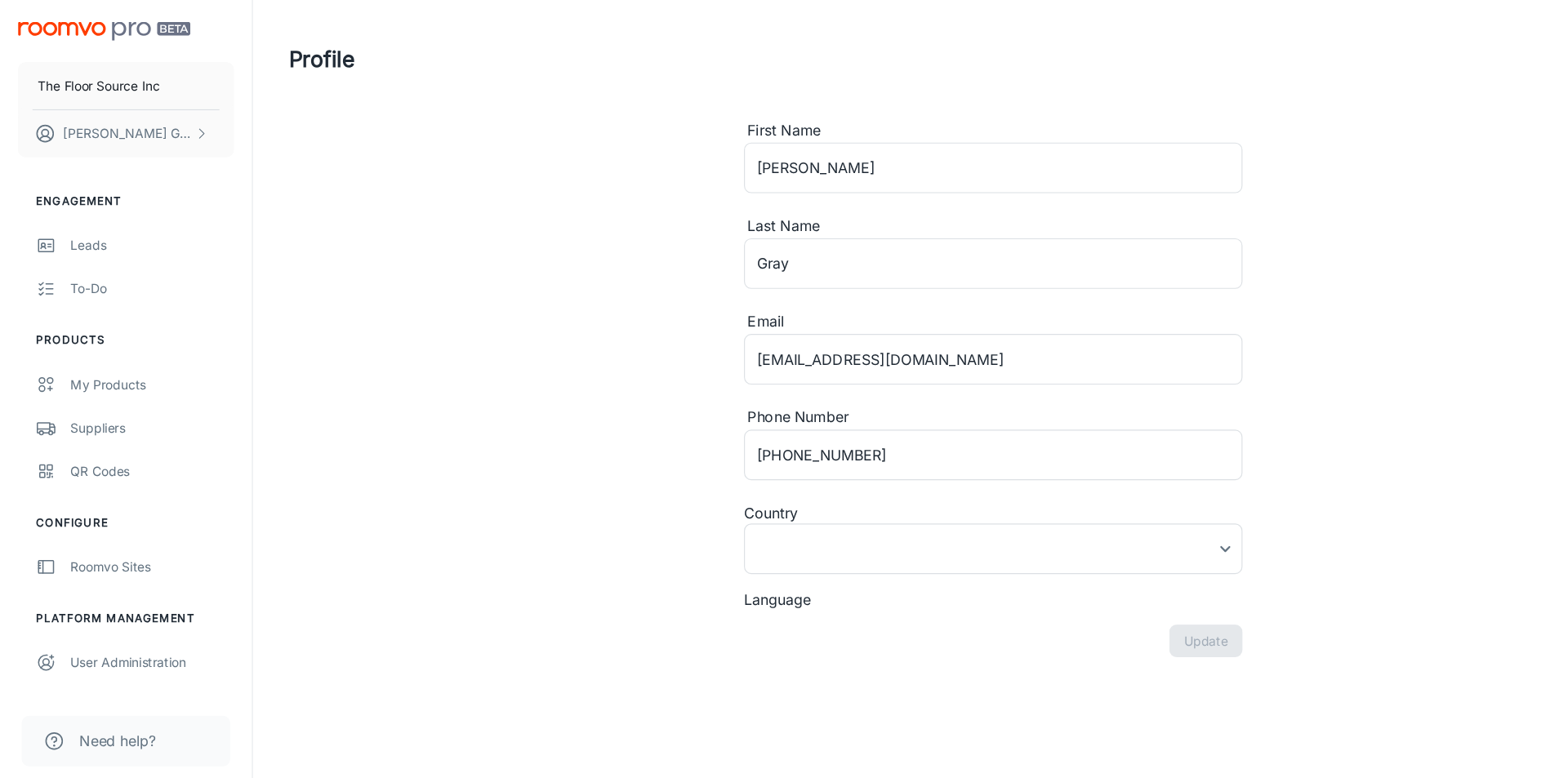
type input "[GEOGRAPHIC_DATA]"
click at [771, 150] on input "[PERSON_NAME]" at bounding box center [898, 152] width 450 height 46
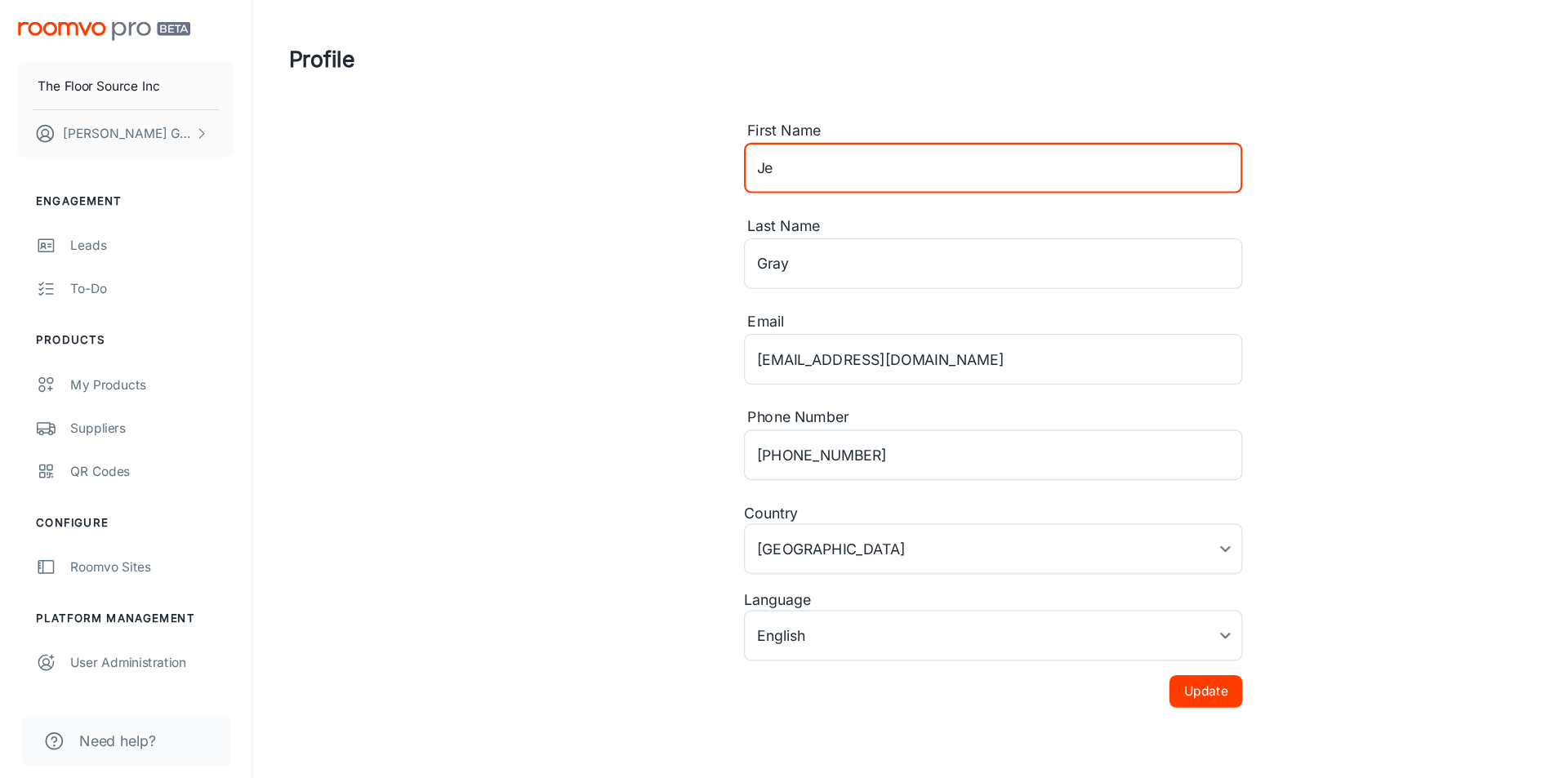
type input "J"
type input "[PERSON_NAME]"
click at [727, 236] on input "Gray" at bounding box center [898, 238] width 450 height 46
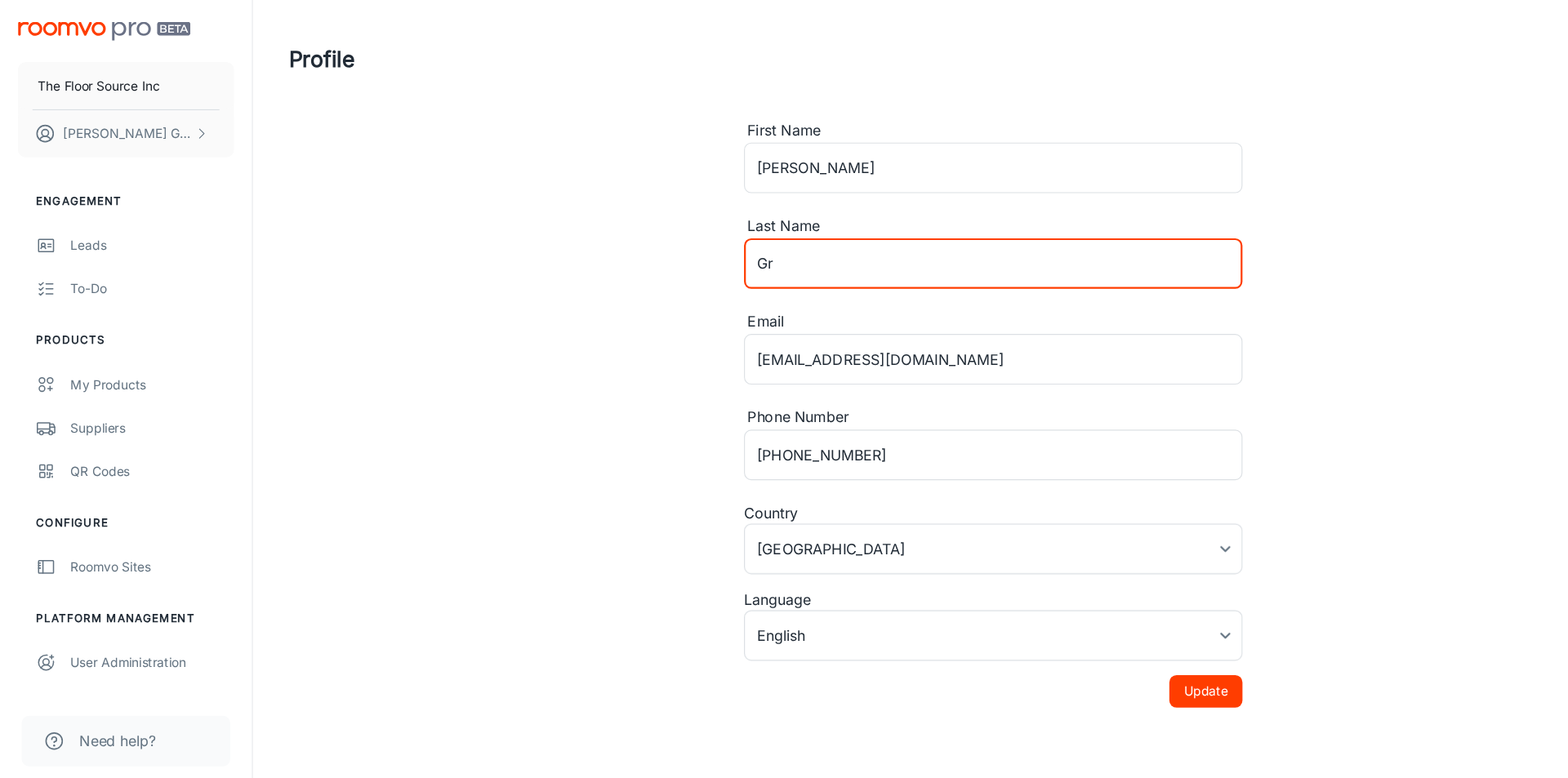
type input "G"
type input "[PERSON_NAME]"
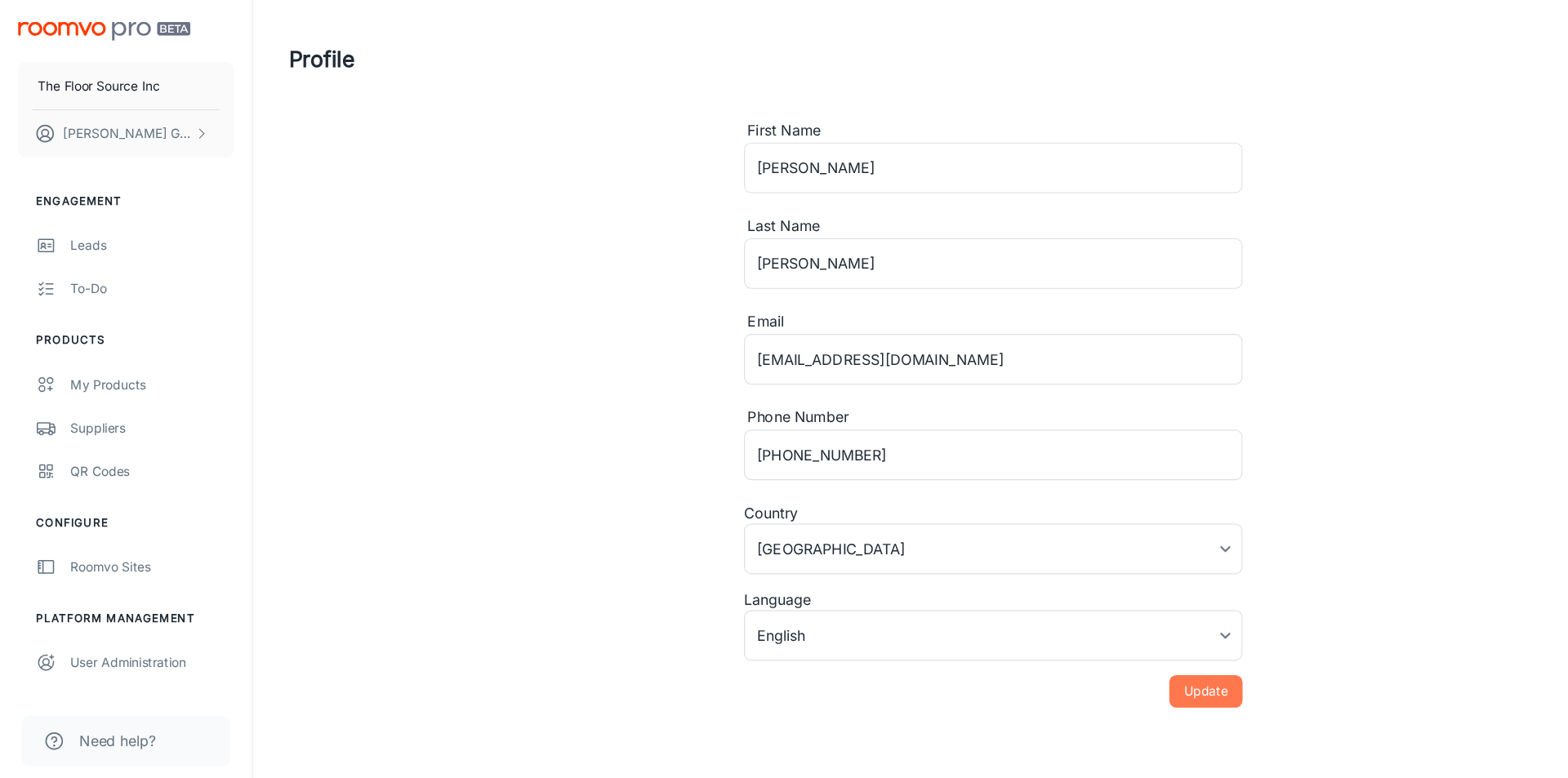
click at [1065, 623] on button "Update" at bounding box center [1090, 625] width 66 height 30
click at [98, 217] on div "Leads" at bounding box center [137, 221] width 148 height 18
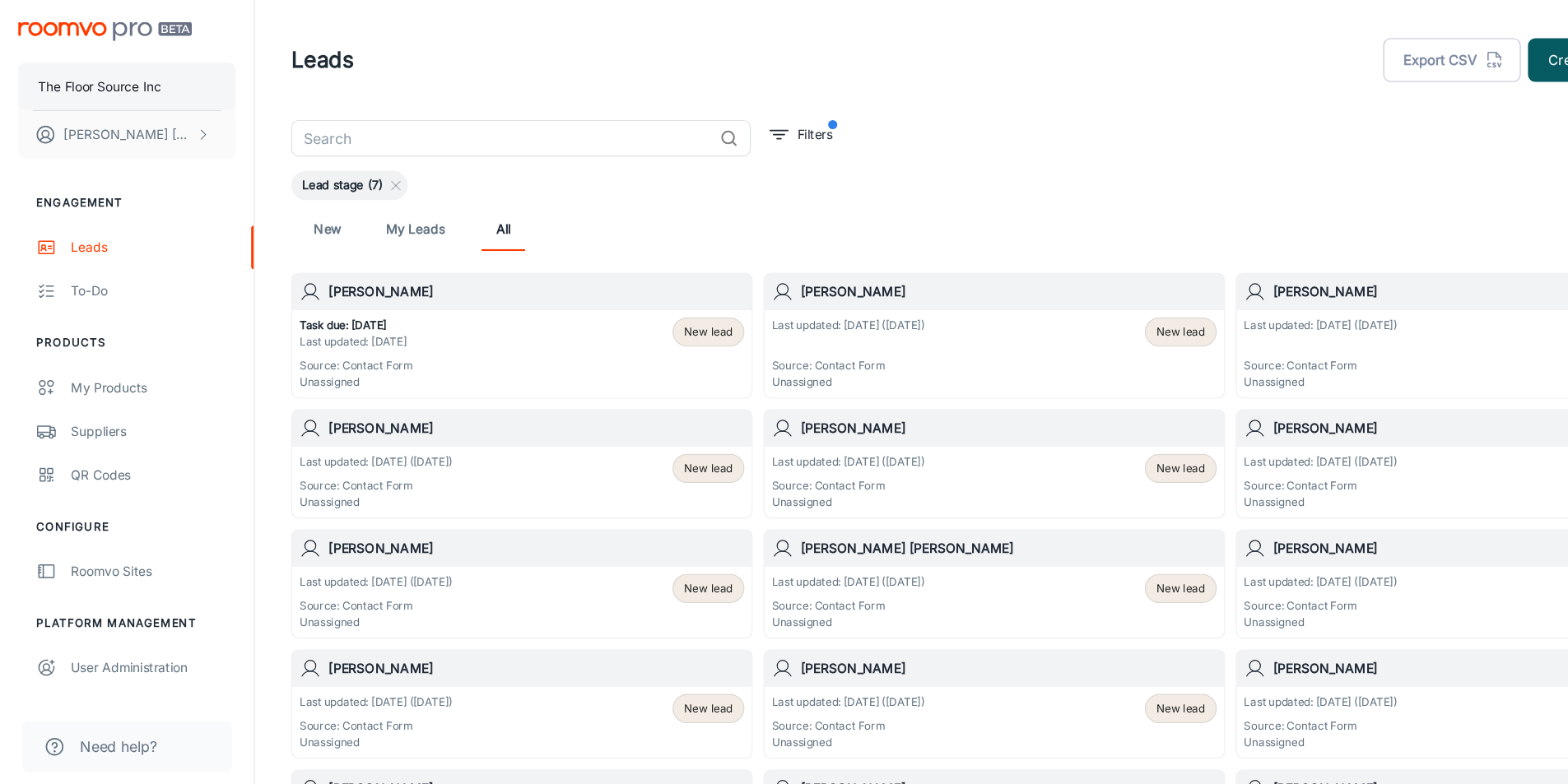
click at [164, 79] on button "The Floor Source Inc" at bounding box center [115, 79] width 197 height 43
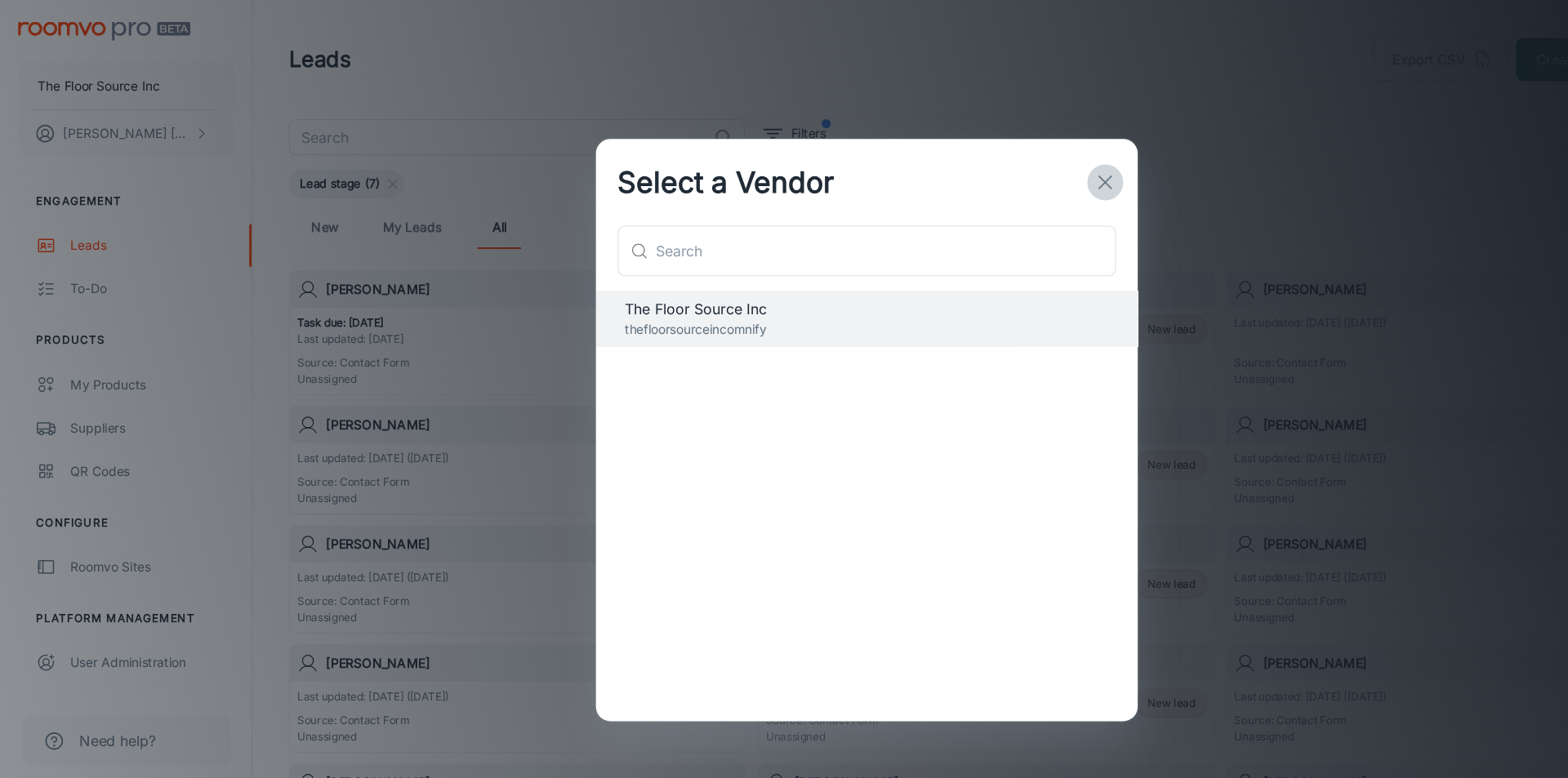
click at [1000, 164] on line "button" at bounding box center [999, 166] width 11 height 11
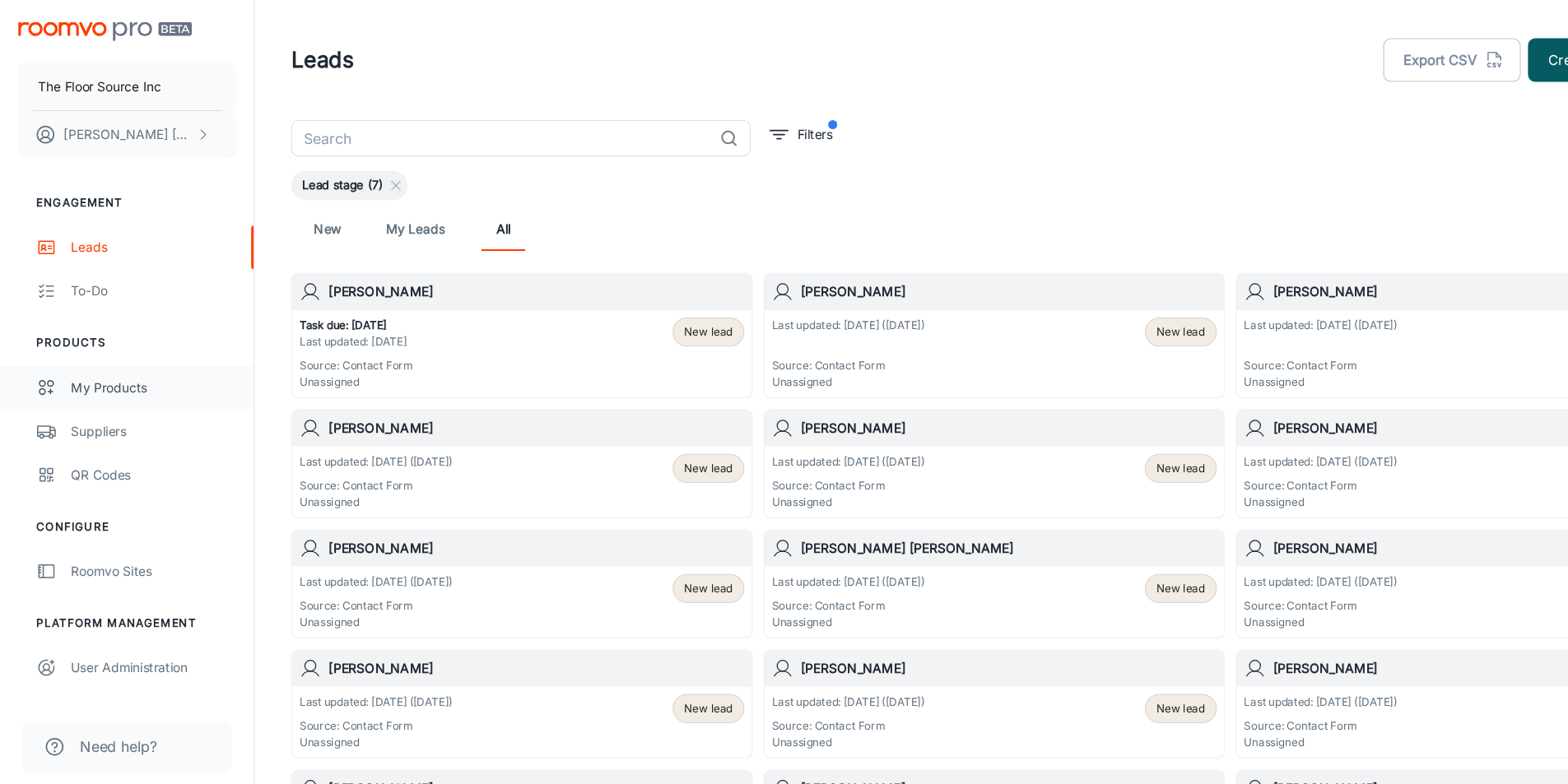
click at [71, 342] on div "My Products" at bounding box center [138, 350] width 149 height 18
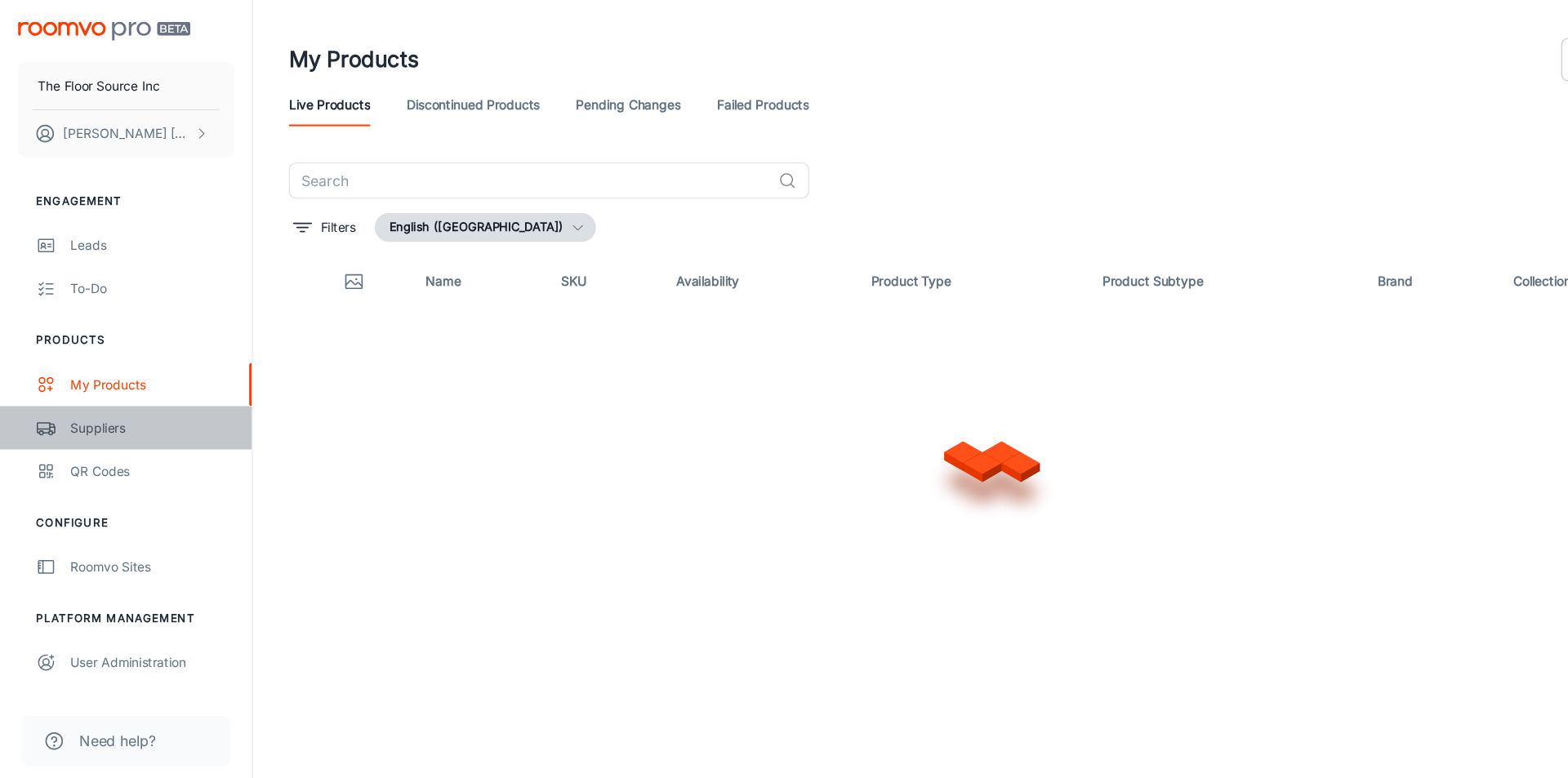
click at [87, 391] on div "Suppliers" at bounding box center [137, 386] width 148 height 18
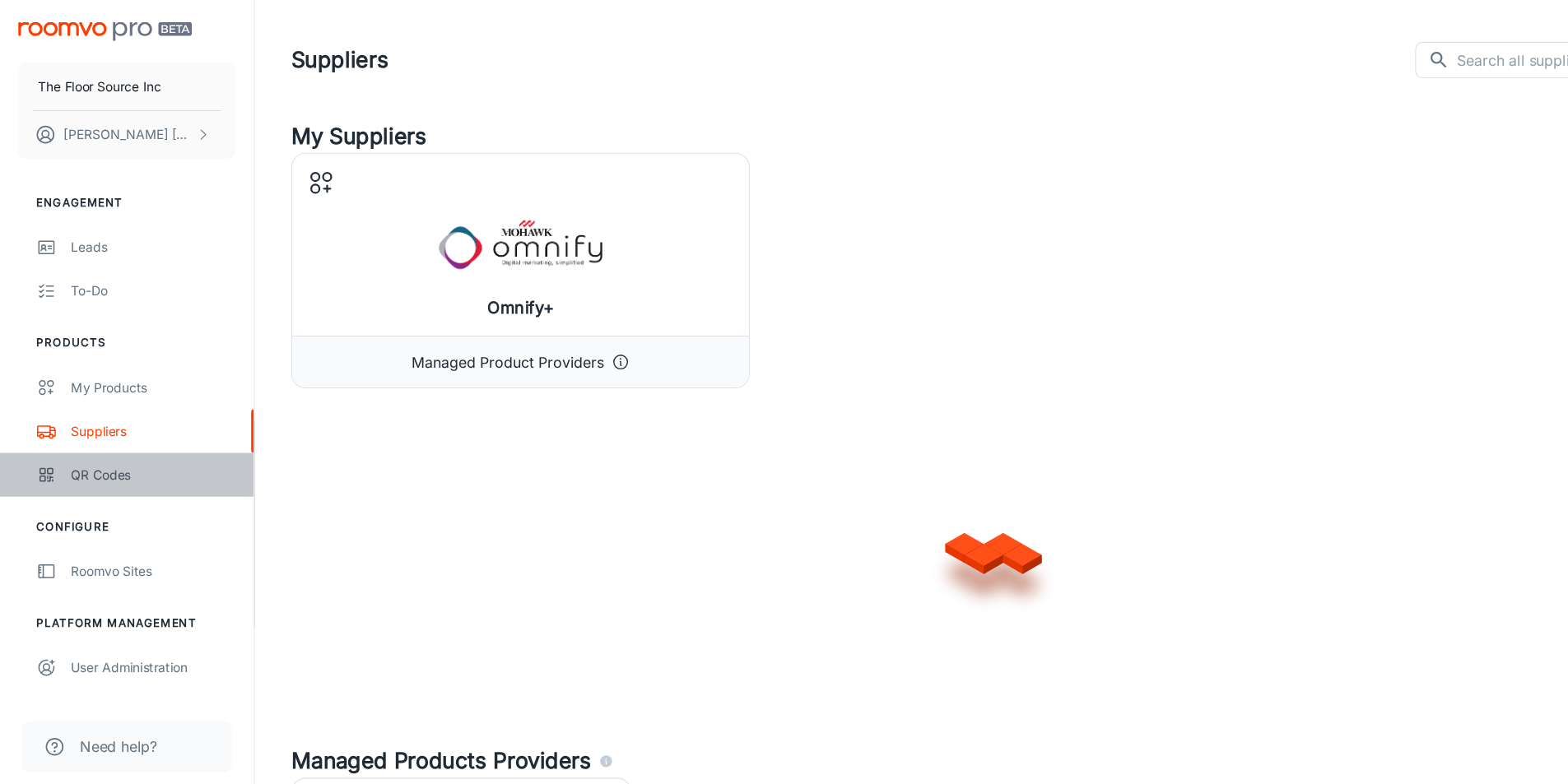
click at [61, 429] on link "QR Codes" at bounding box center [114, 430] width 230 height 39
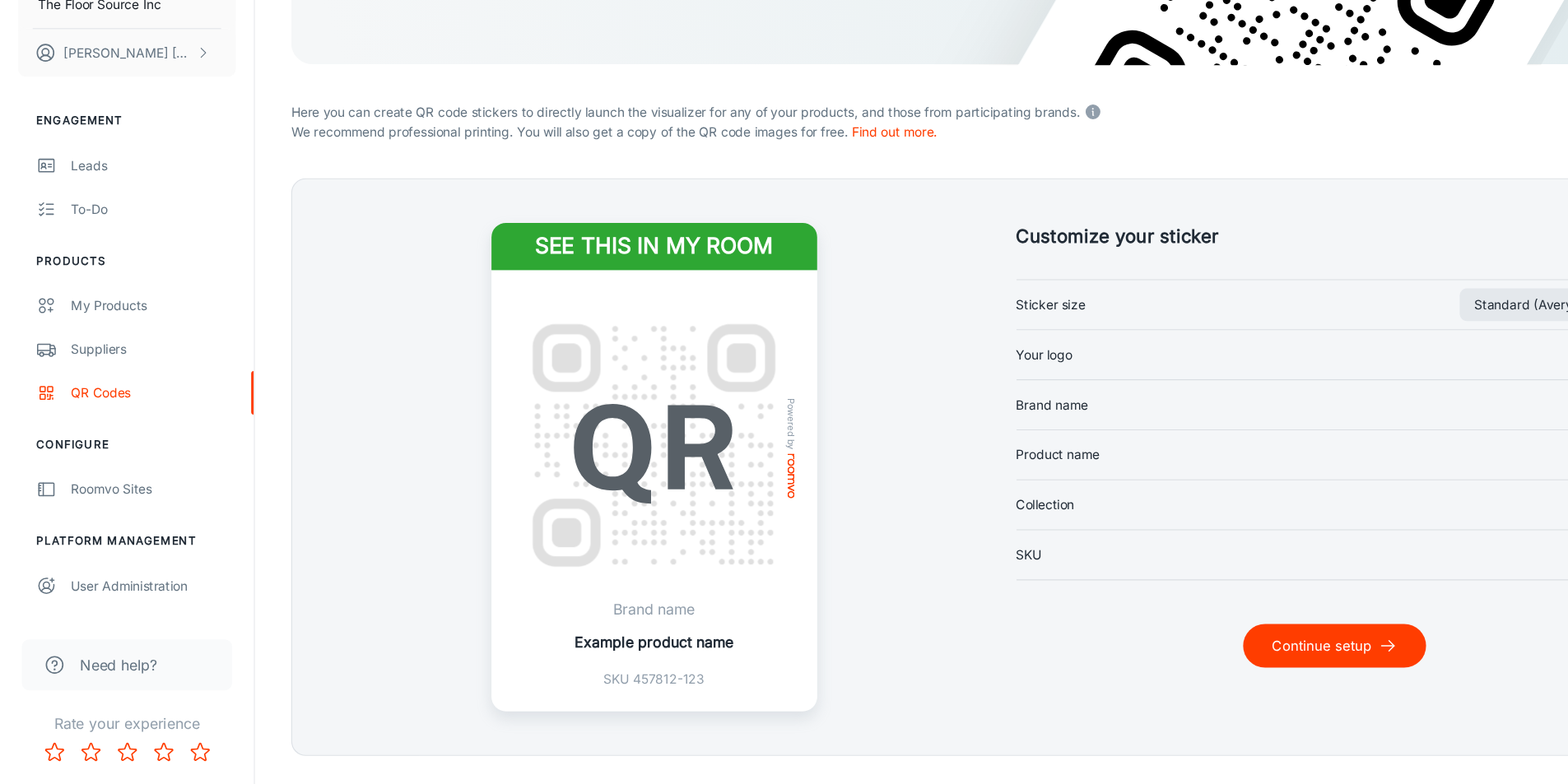
scroll to position [300, 0]
